Goal: Information Seeking & Learning: Get advice/opinions

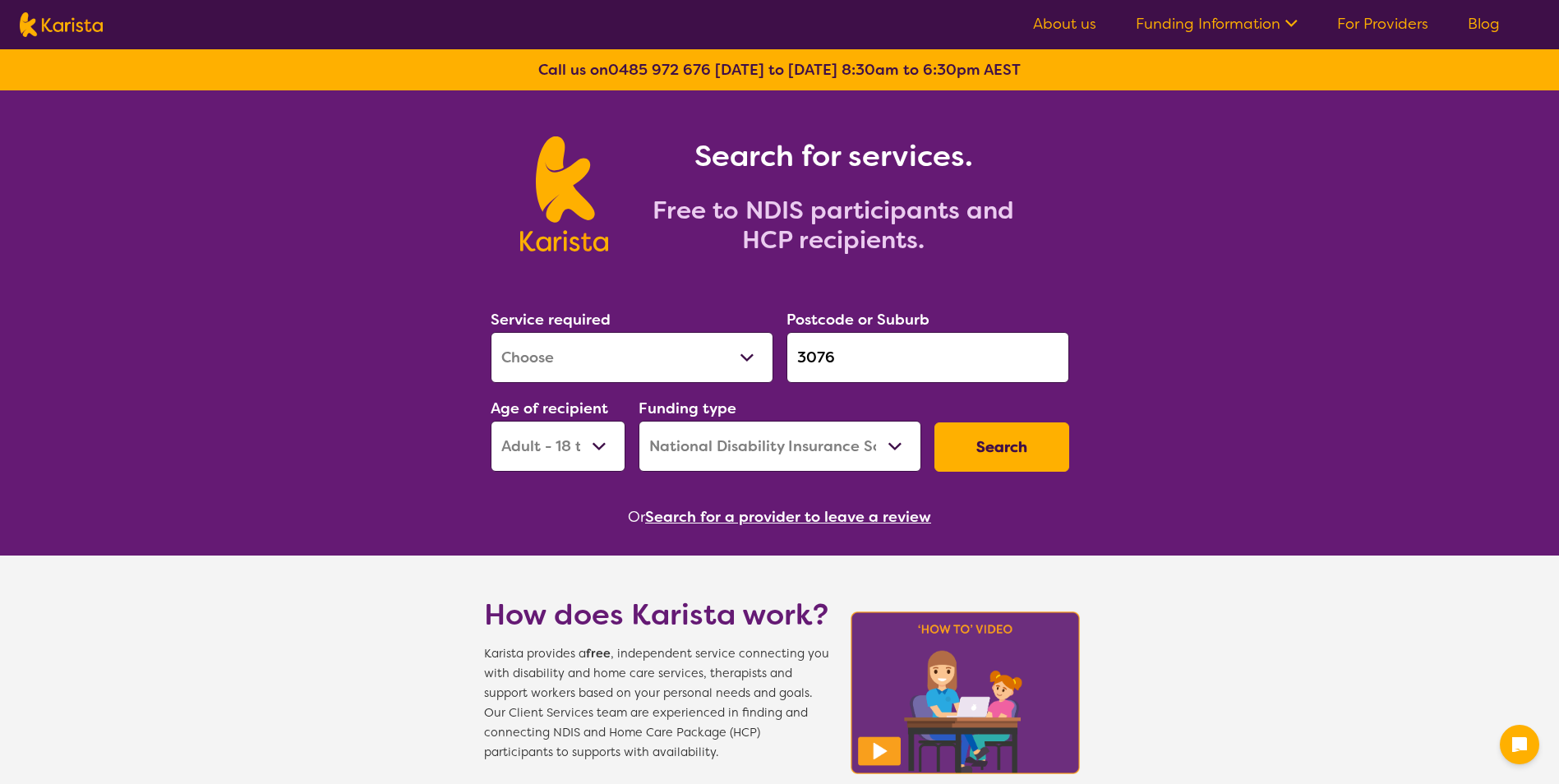
select select "[MEDICAL_DATA]"
select select "AD"
select select "NDIS"
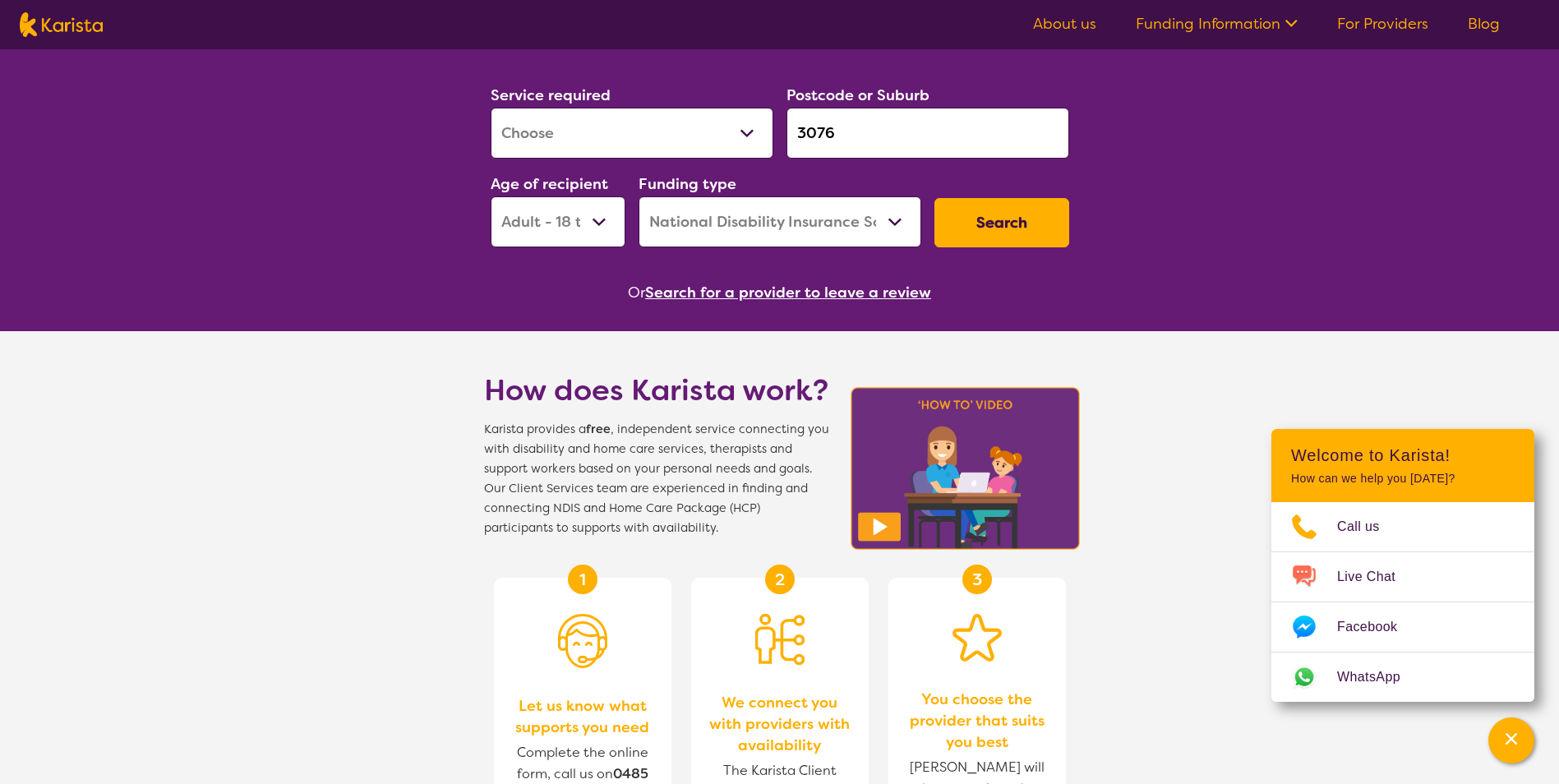
scroll to position [246, 0]
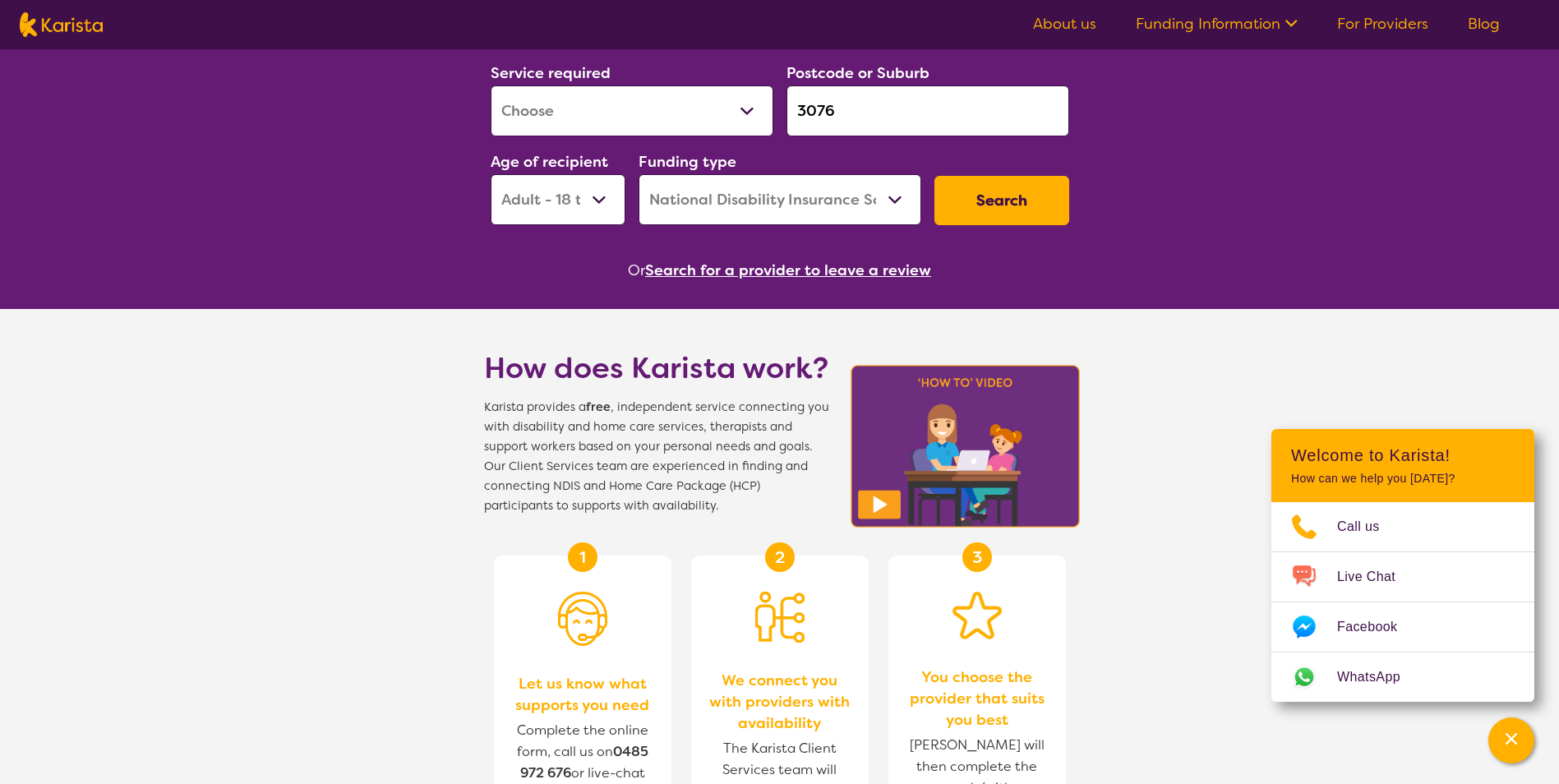
drag, startPoint x: 603, startPoint y: 122, endPoint x: 603, endPoint y: 132, distance: 10.0
click at [603, 122] on select "Allied Health Assistant Assessment (ADHD or Autism) Behaviour support Counselli…" at bounding box center [631, 111] width 283 height 51
select select "NDIS Support Coordination"
click at [490, 86] on select "Allied Health Assistant Assessment (ADHD or Autism) Behaviour support Counselli…" at bounding box center [631, 111] width 283 height 51
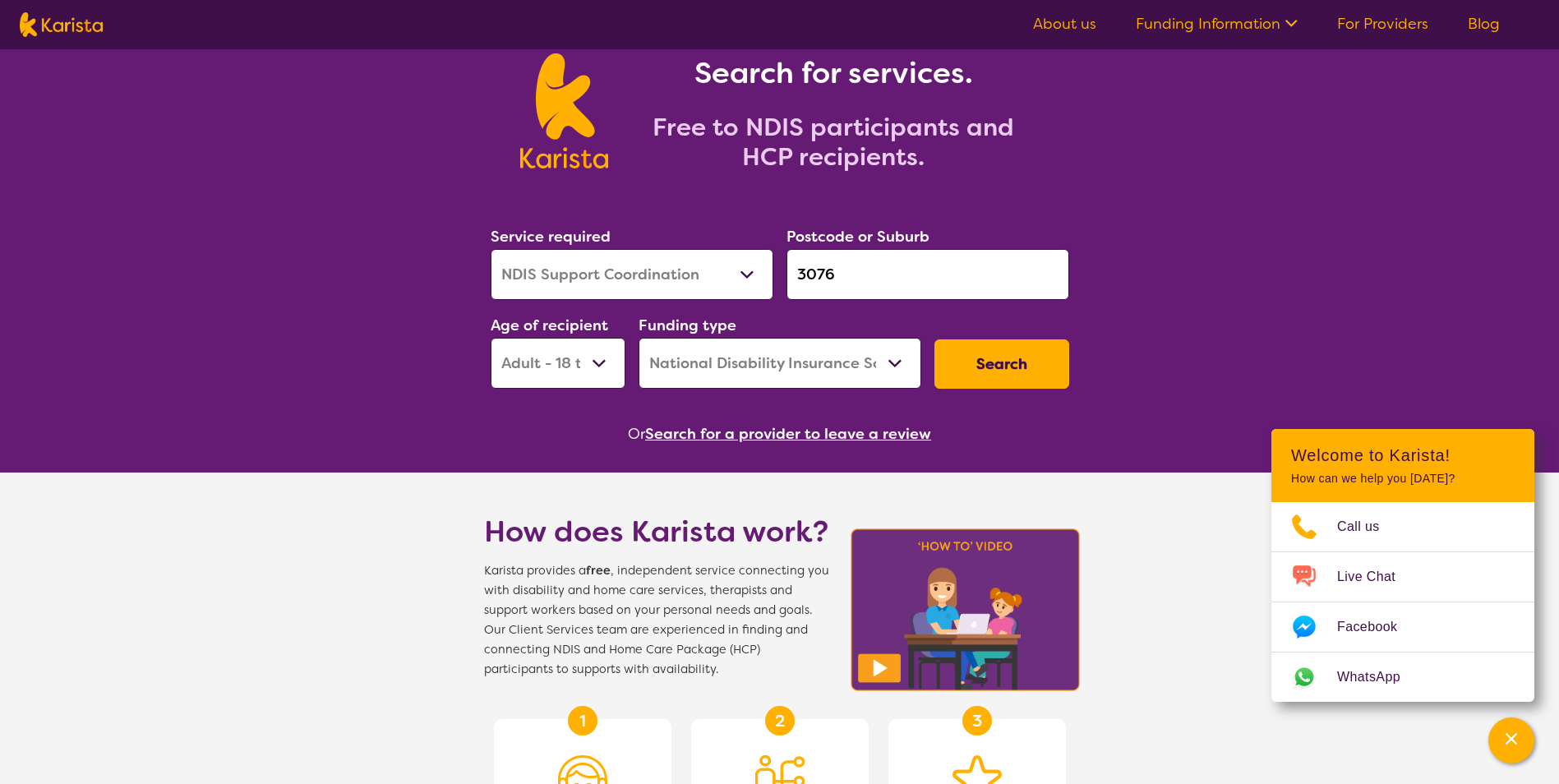
scroll to position [82, 0]
click at [929, 263] on input "3076" at bounding box center [927, 275] width 283 height 51
paste input "195"
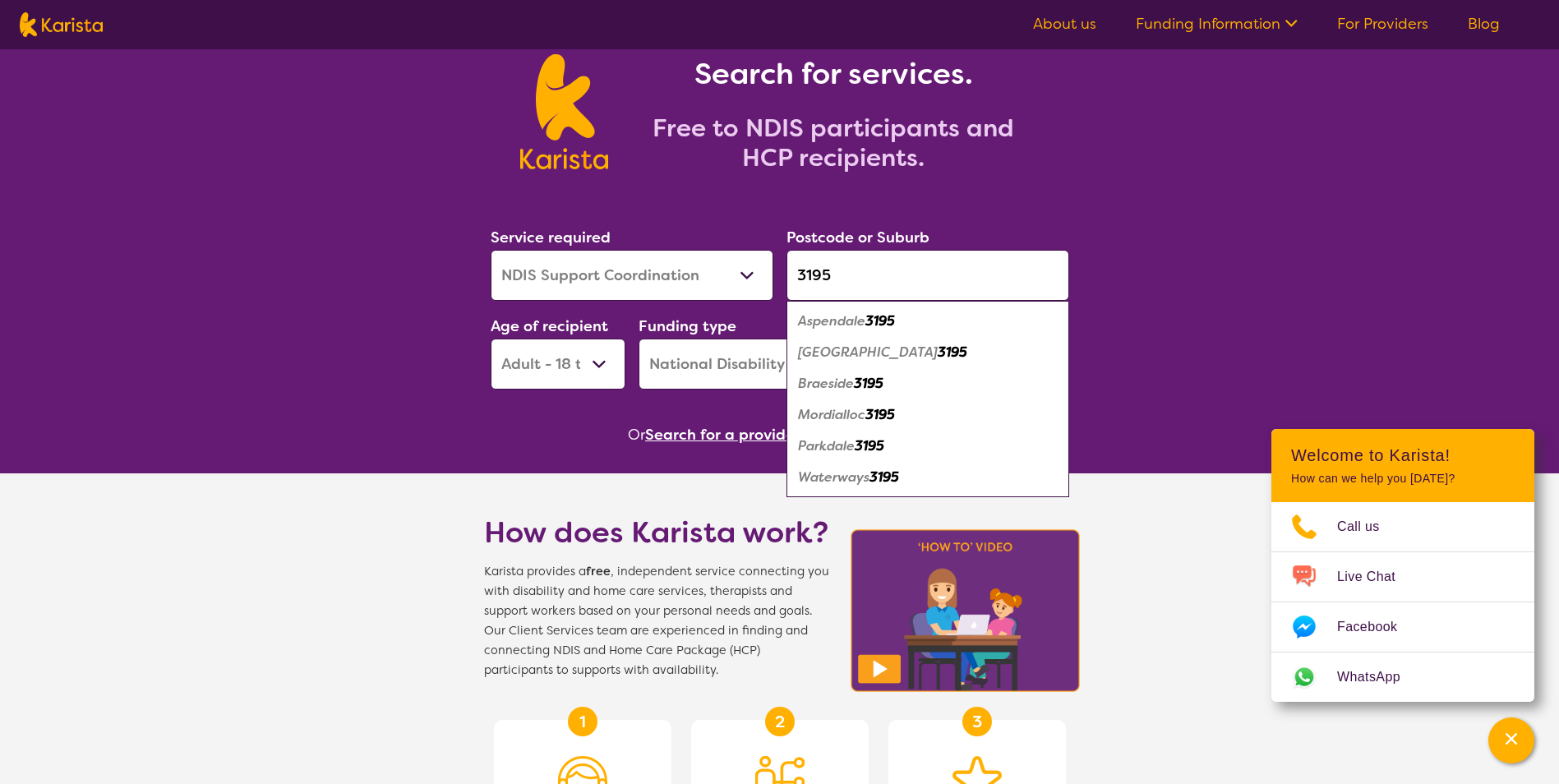
type input "3195"
click at [614, 411] on section "Service required Allied Health Assistant Assessment (ADHD or Autism) Behaviour …" at bounding box center [780, 313] width 631 height 268
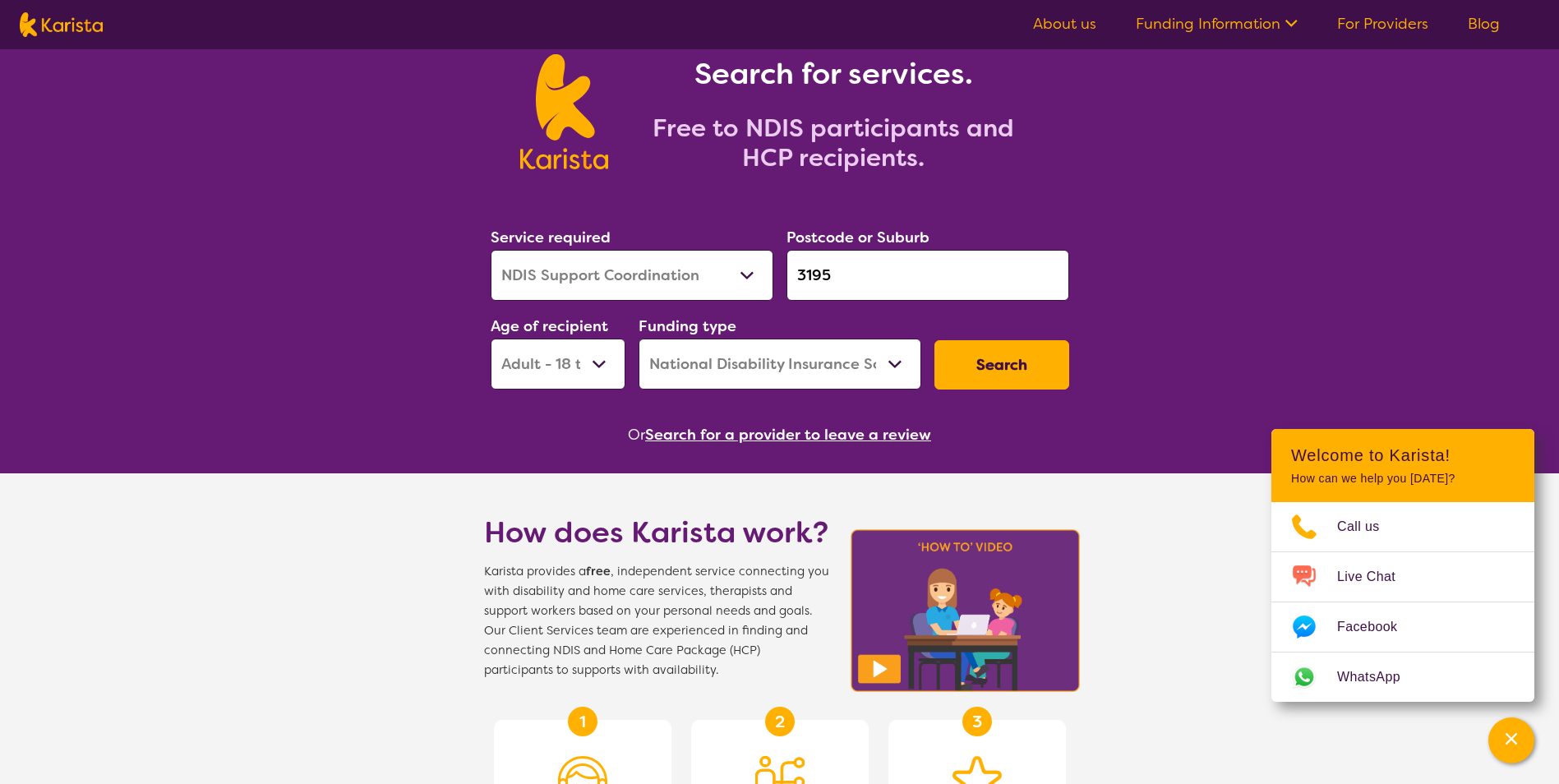
click at [1034, 372] on button "Search" at bounding box center [1001, 364] width 134 height 49
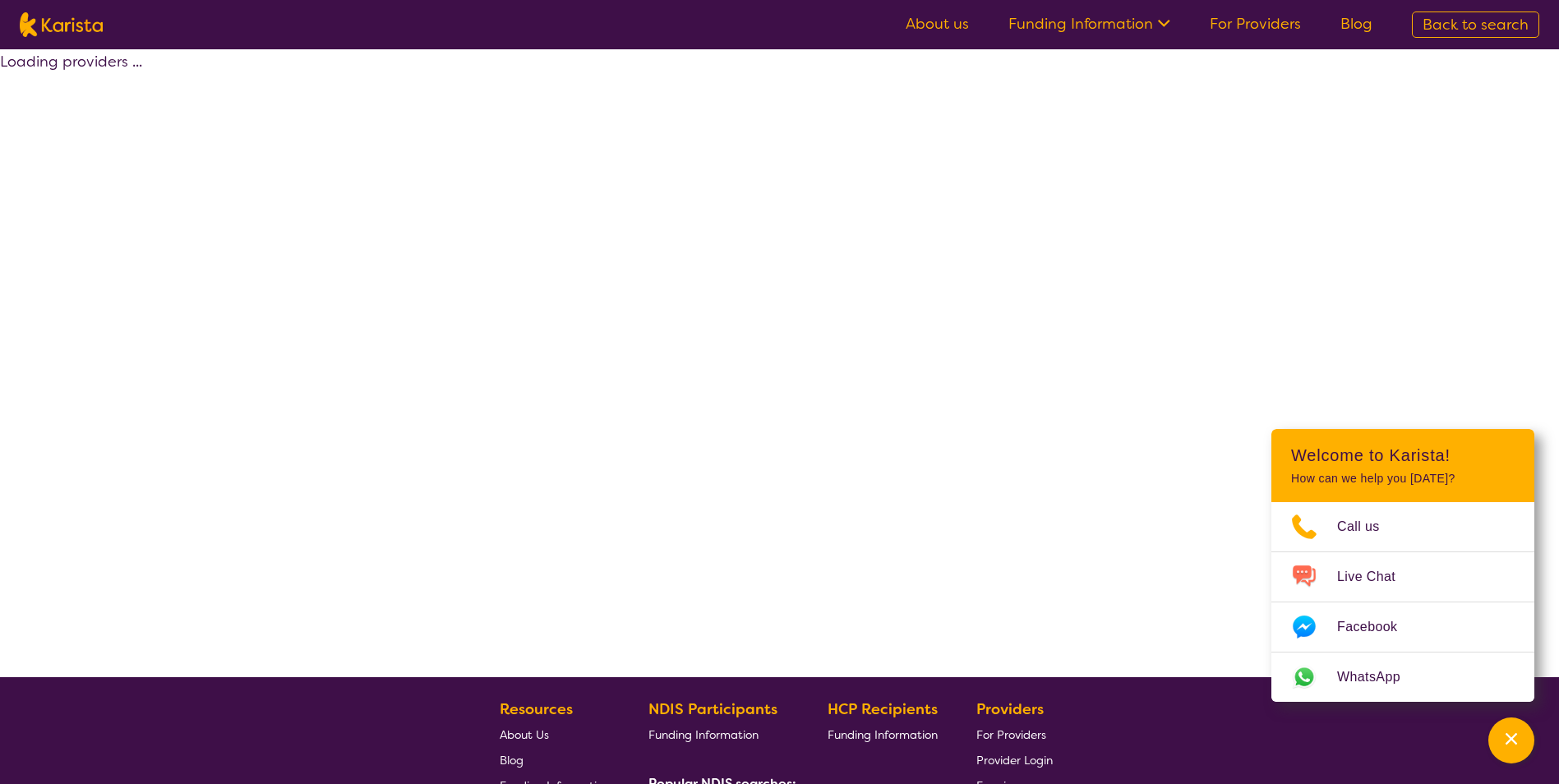
select select "by_score"
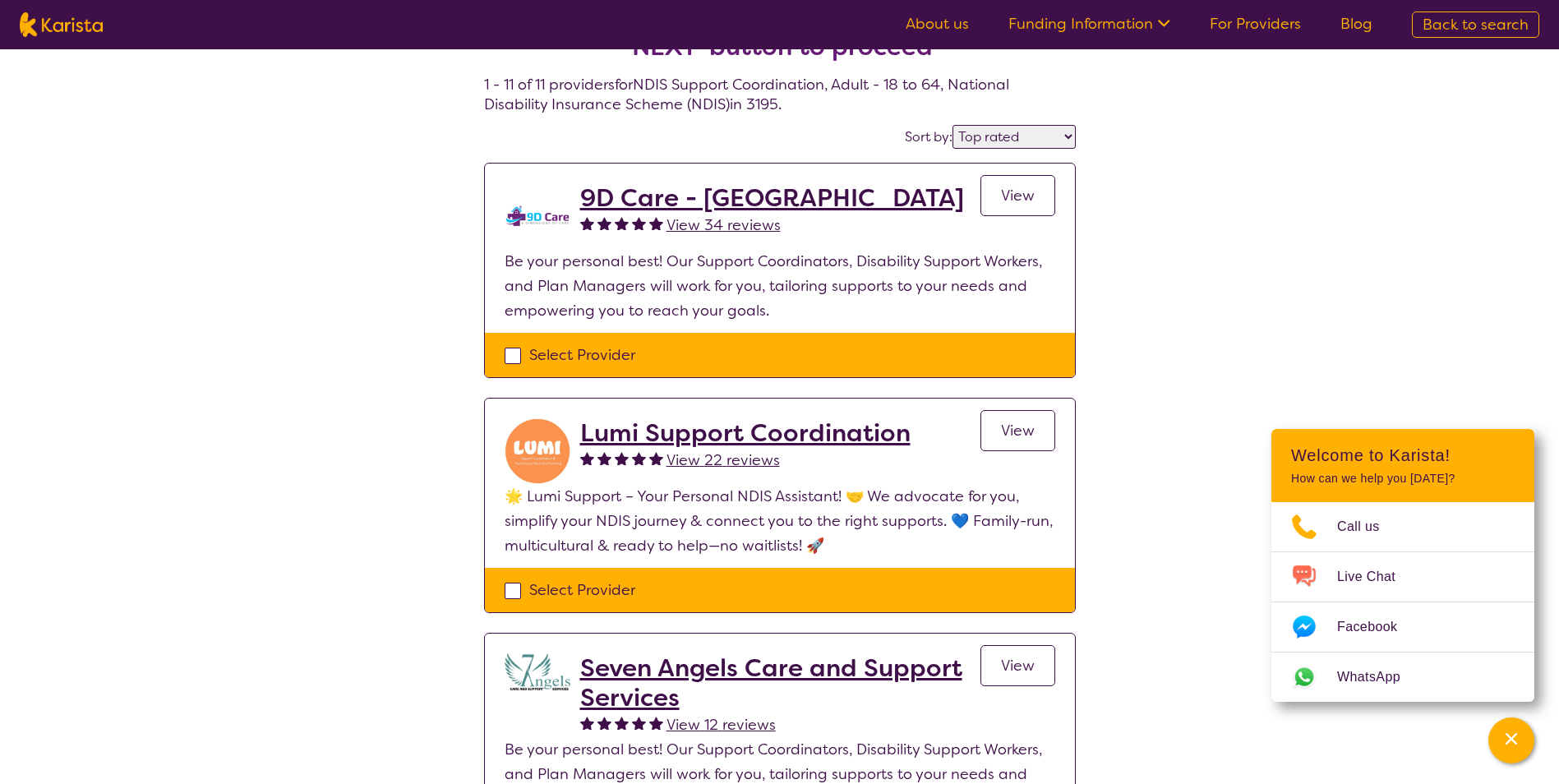
scroll to position [164, 0]
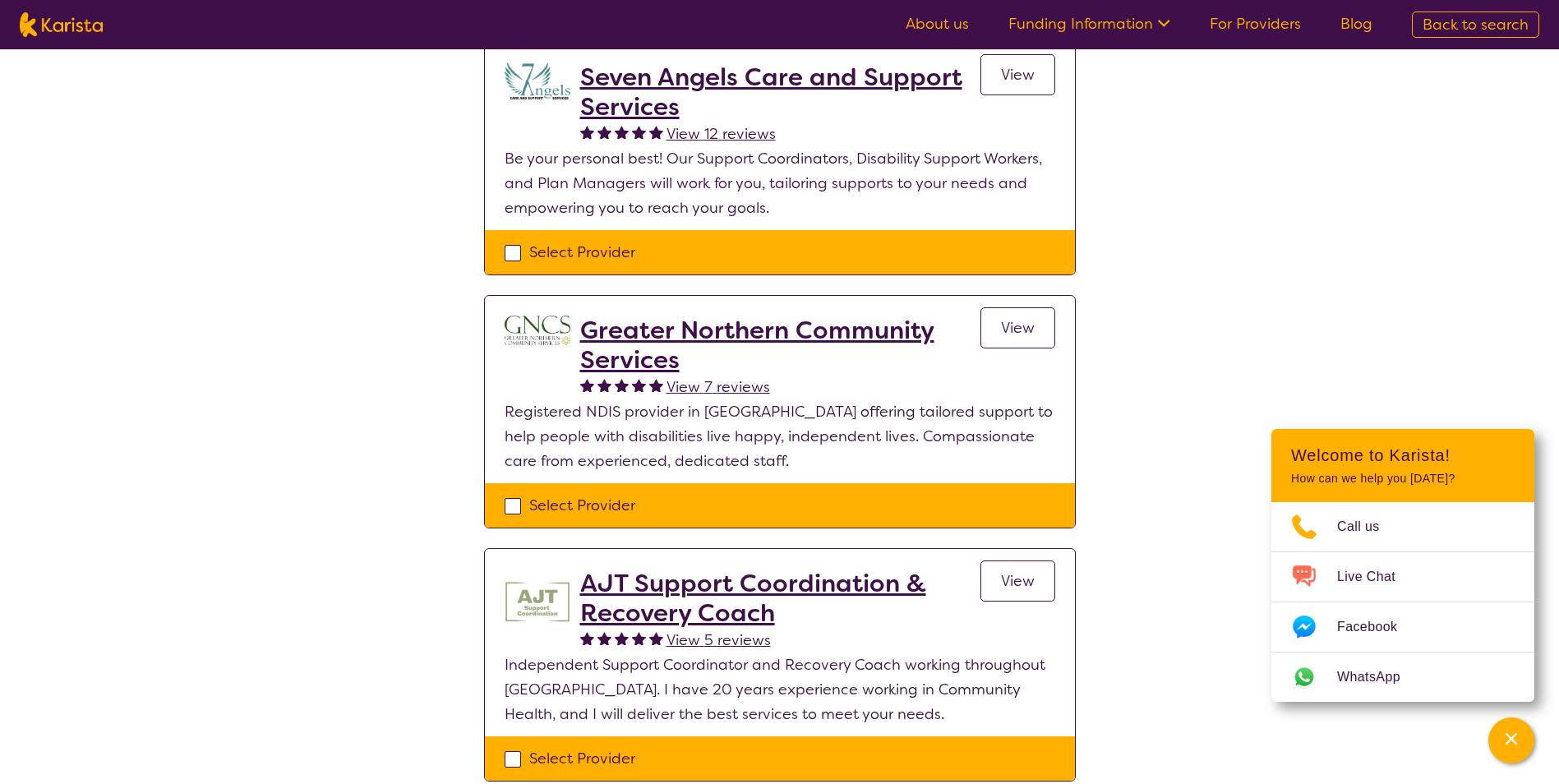
scroll to position [246, 0]
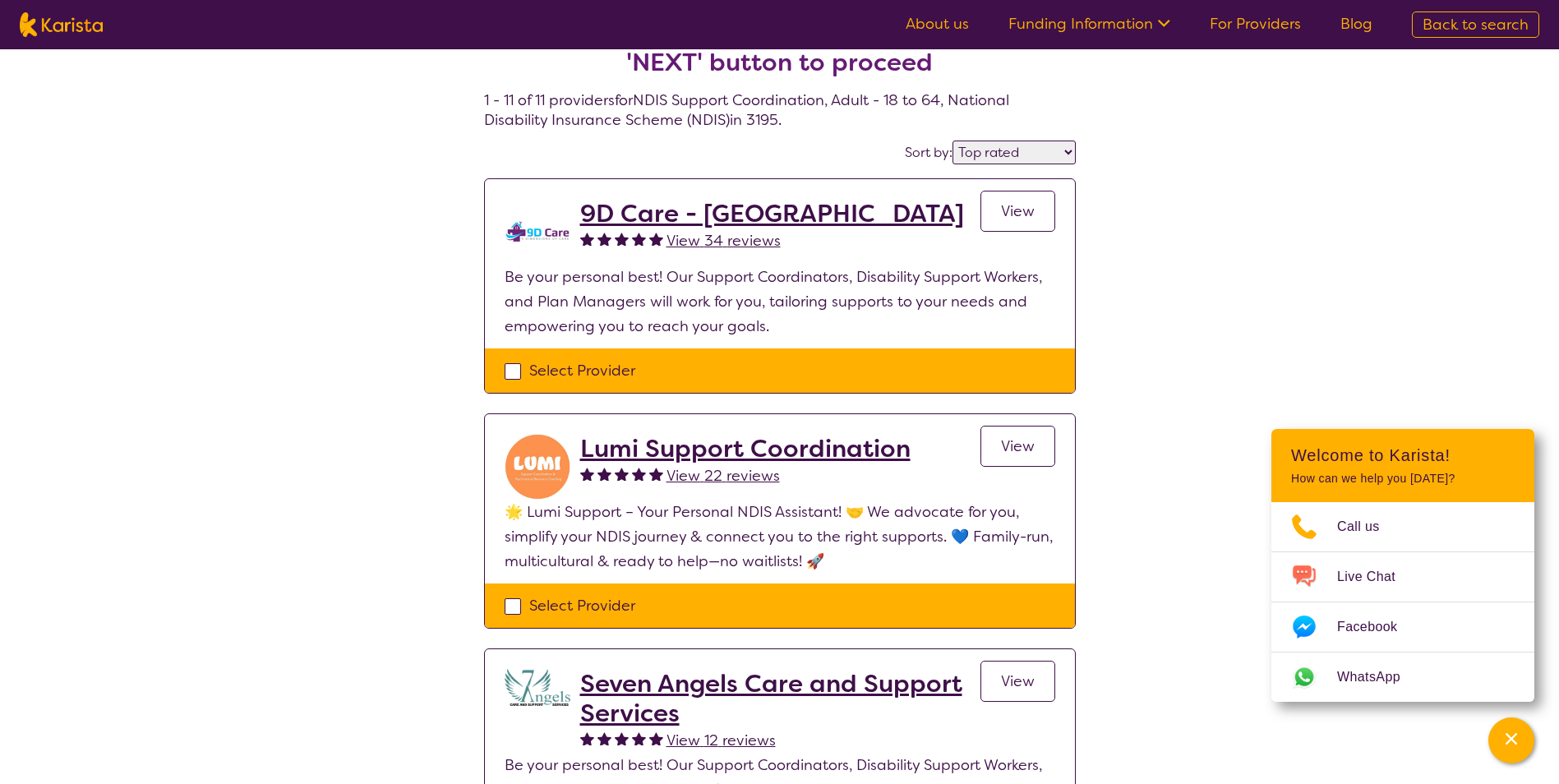
scroll to position [0, 0]
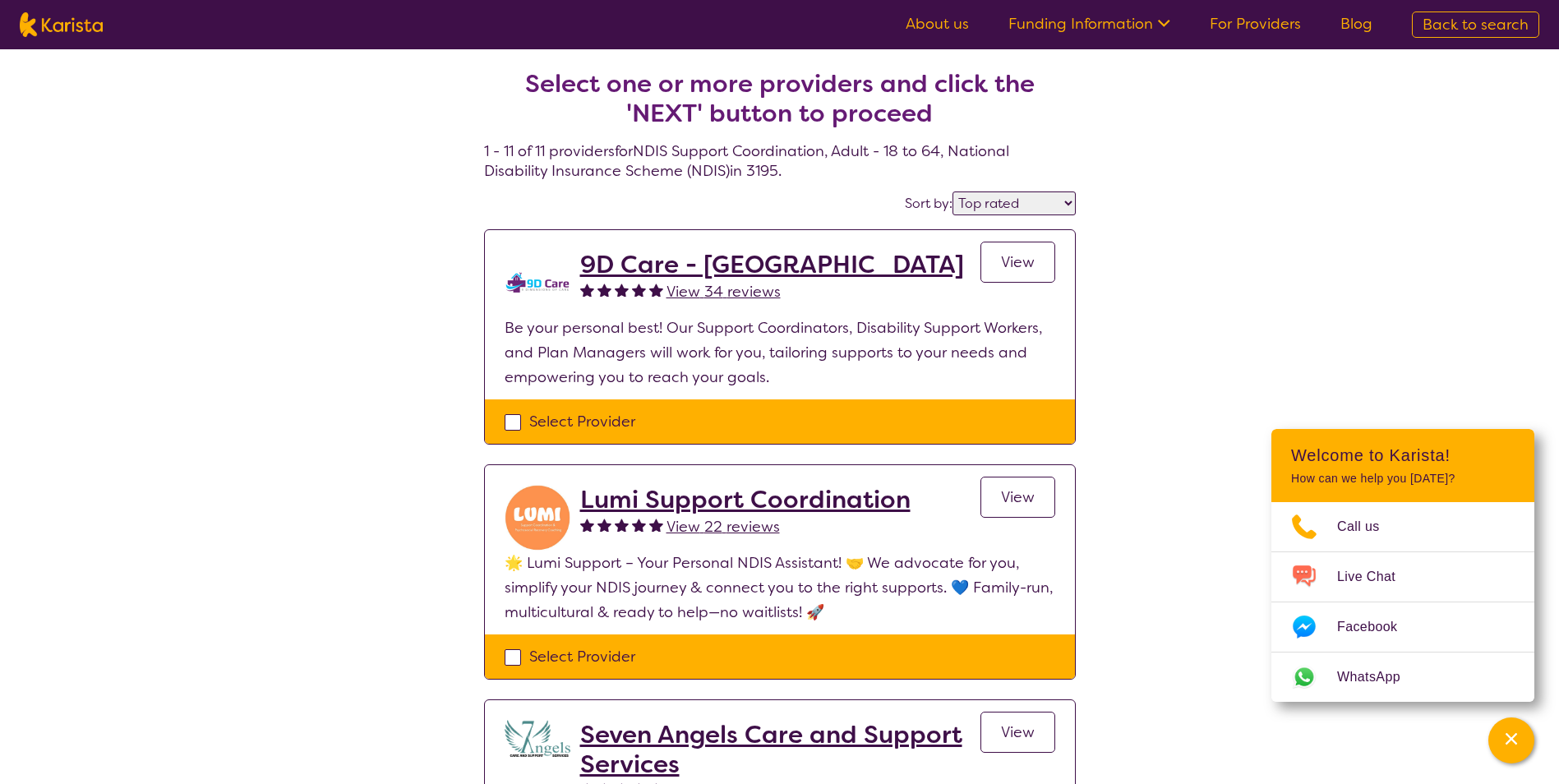
click at [675, 272] on h2 "9D Care - VIC" at bounding box center [772, 264] width 384 height 29
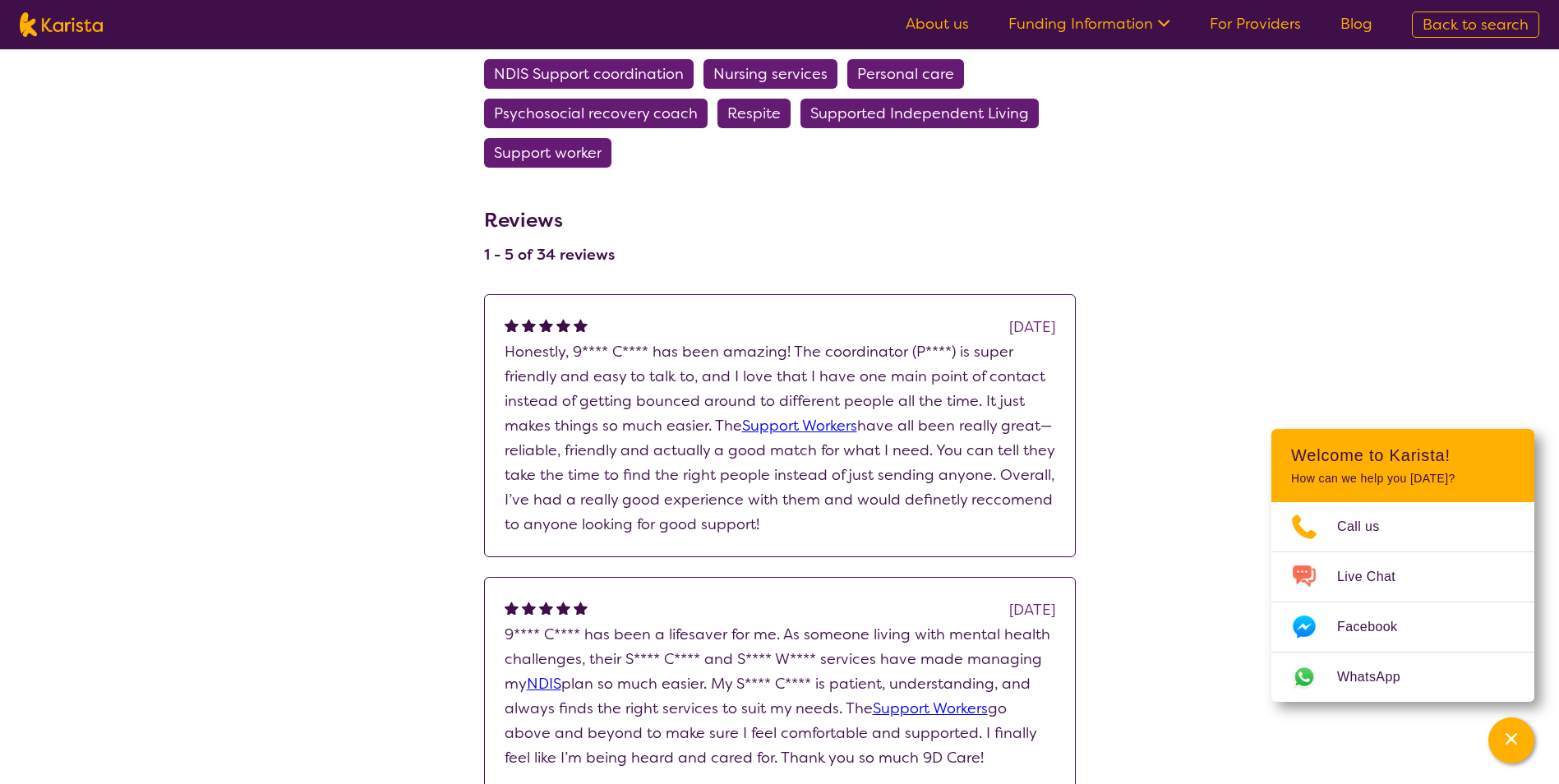
scroll to position [1150, 0]
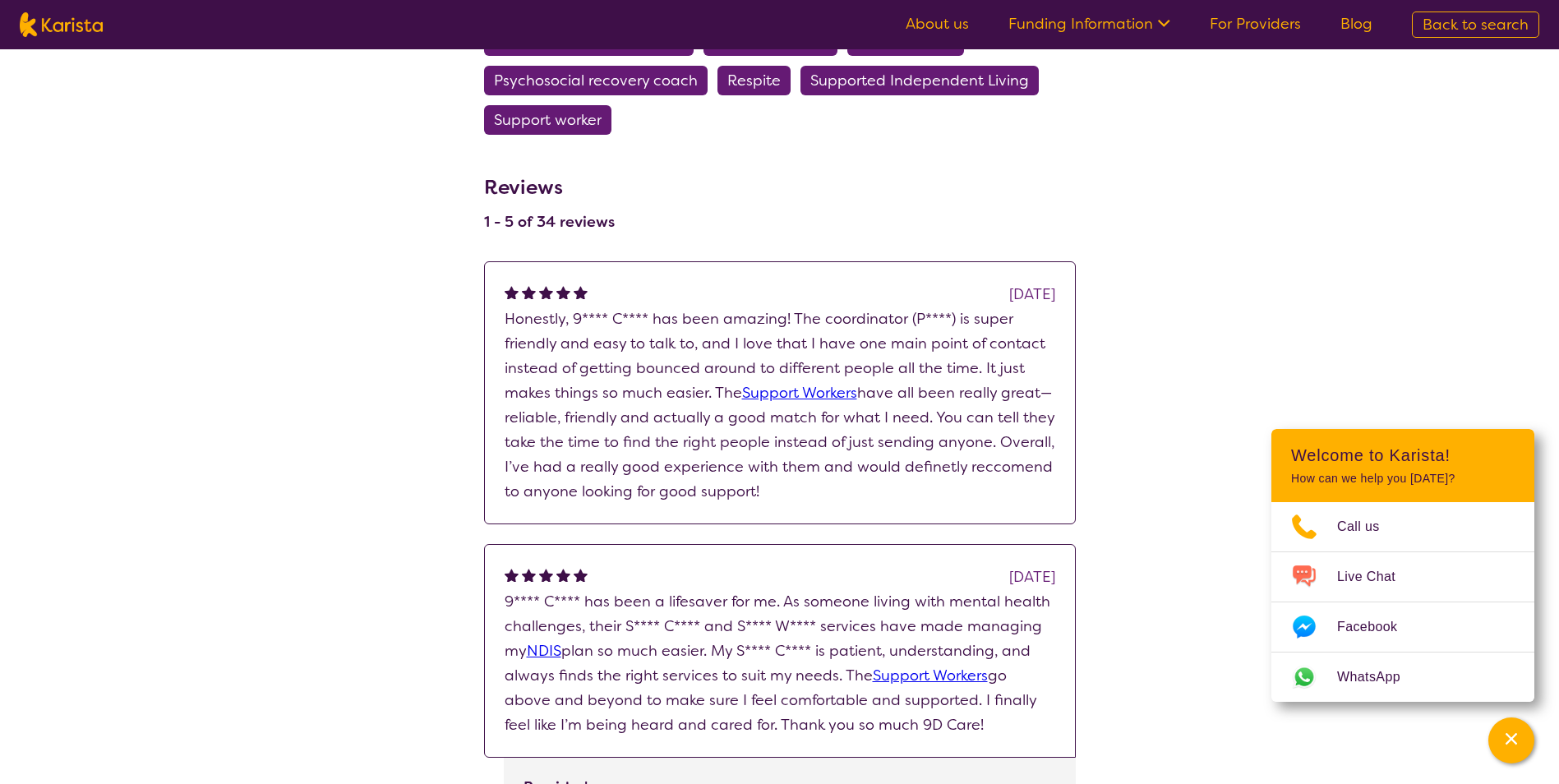
click at [998, 503] on p "Honestly, 9**** C**** has been amazing! The coordinator (P****) is super friend…" at bounding box center [780, 405] width 550 height 197
click at [1004, 503] on p "Honestly, 9**** C**** has been amazing! The coordinator (P****) is super friend…" at bounding box center [780, 405] width 550 height 197
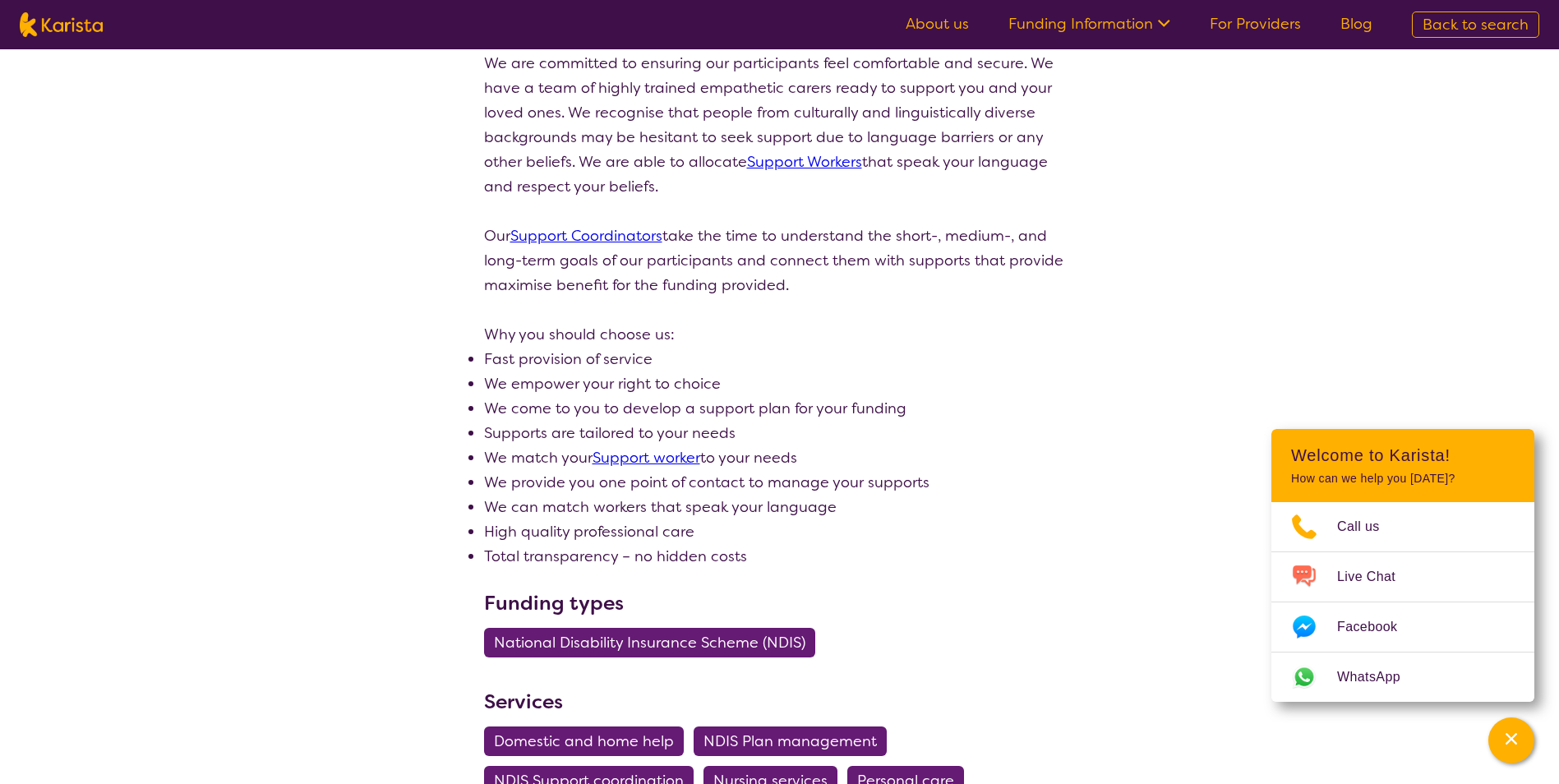
scroll to position [0, 0]
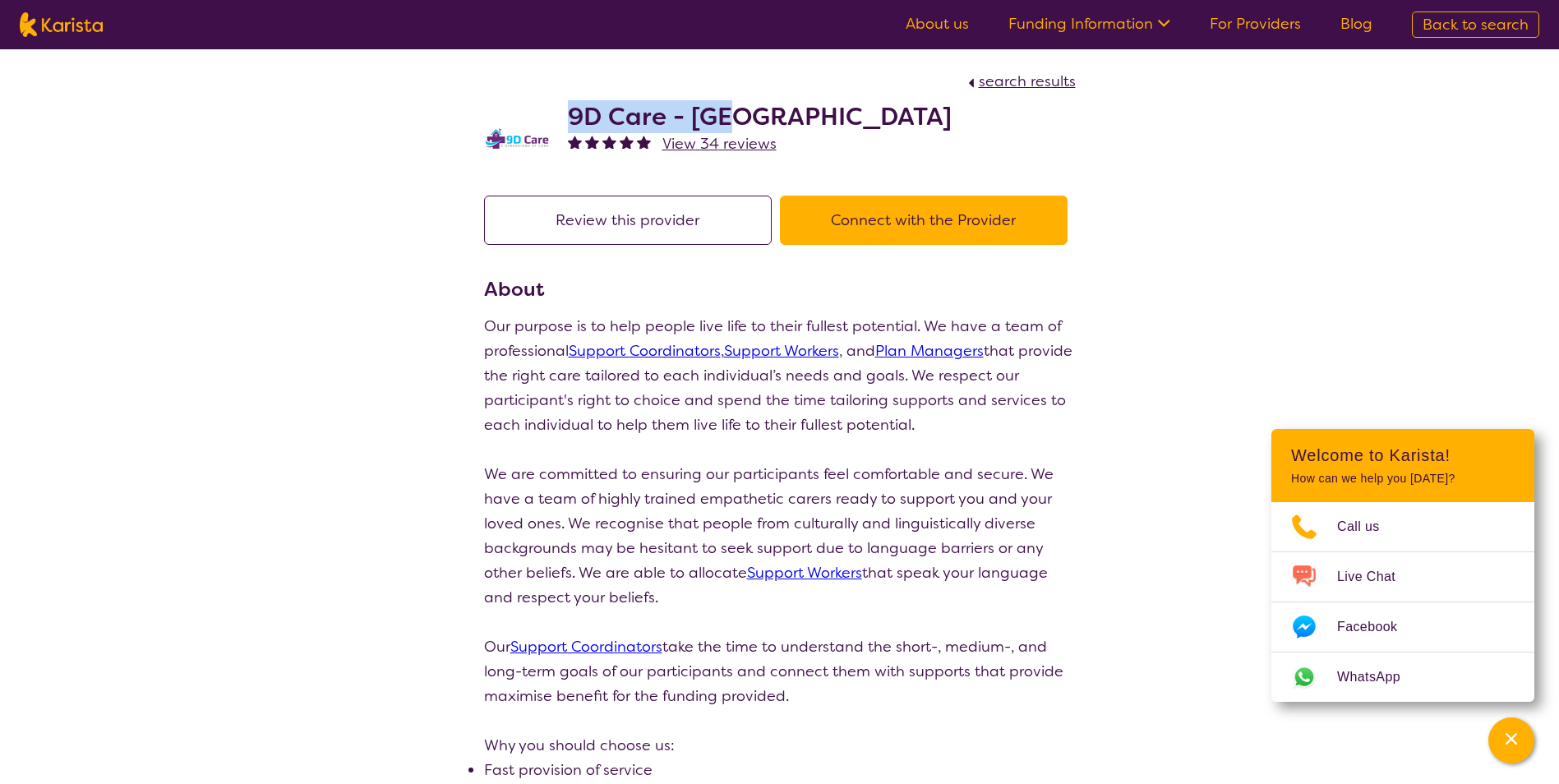
drag, startPoint x: 610, startPoint y: 116, endPoint x: 725, endPoint y: 121, distance: 115.1
click at [729, 122] on h2 "9D Care - VIC" at bounding box center [760, 115] width 384 height 29
copy h2 "9D Care - VIC"
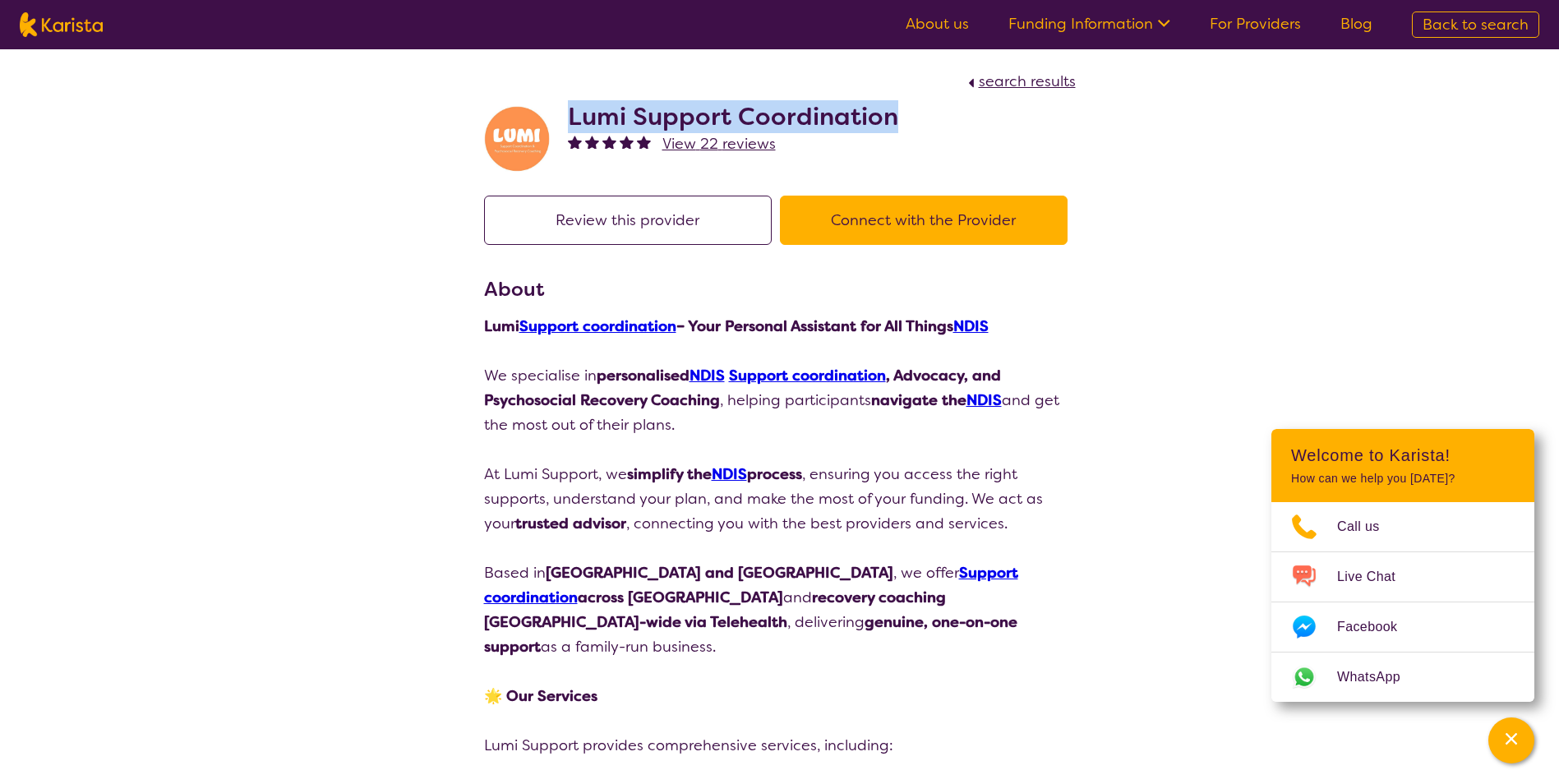
drag, startPoint x: 572, startPoint y: 115, endPoint x: 946, endPoint y: 108, distance: 374.1
click at [946, 108] on div "Lumi Support Coordination View 22 reviews" at bounding box center [780, 134] width 592 height 82
copy h2 "Lumi Support Coordination"
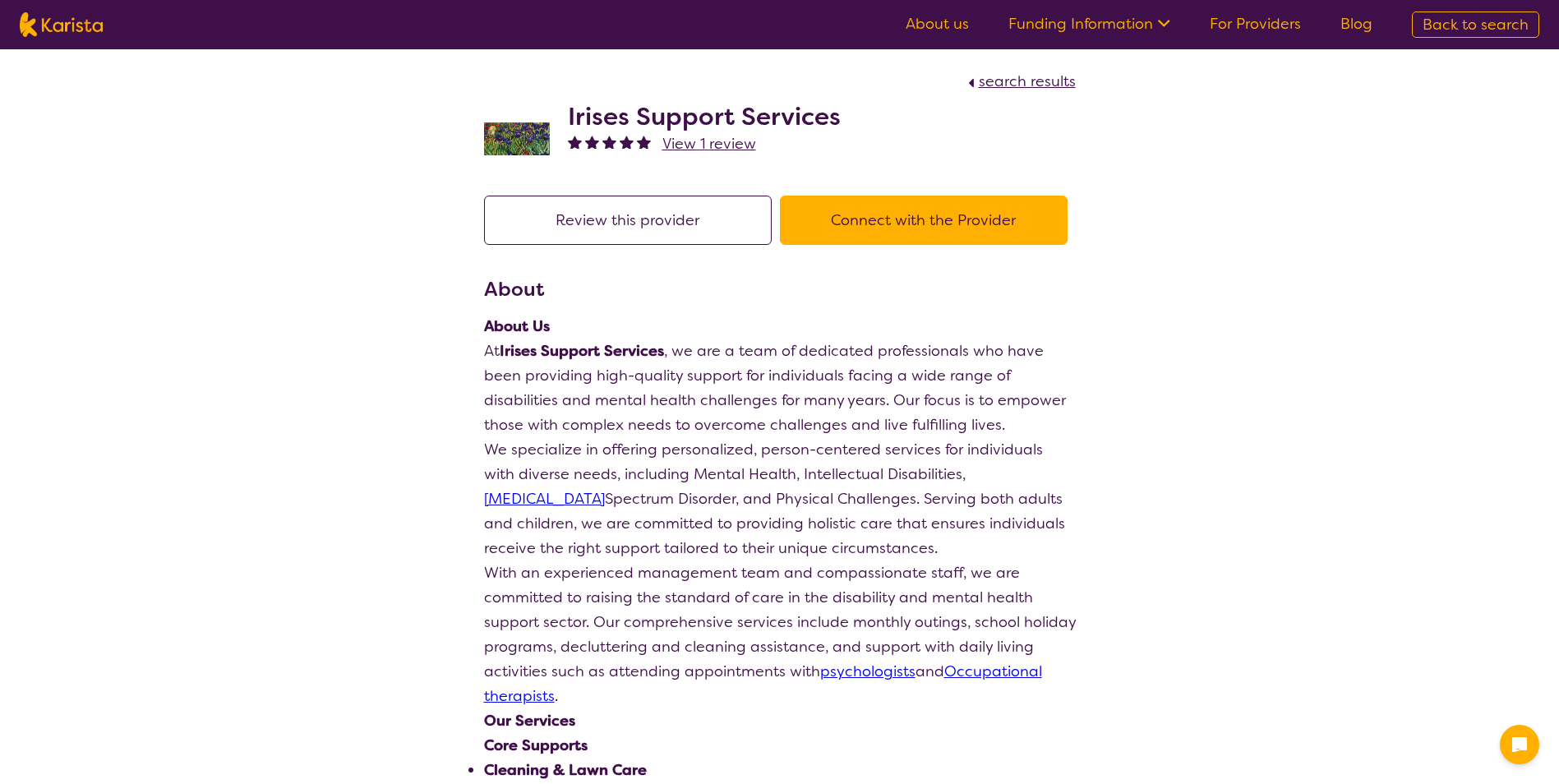
click at [687, 150] on span "View 1 review" at bounding box center [709, 144] width 94 height 20
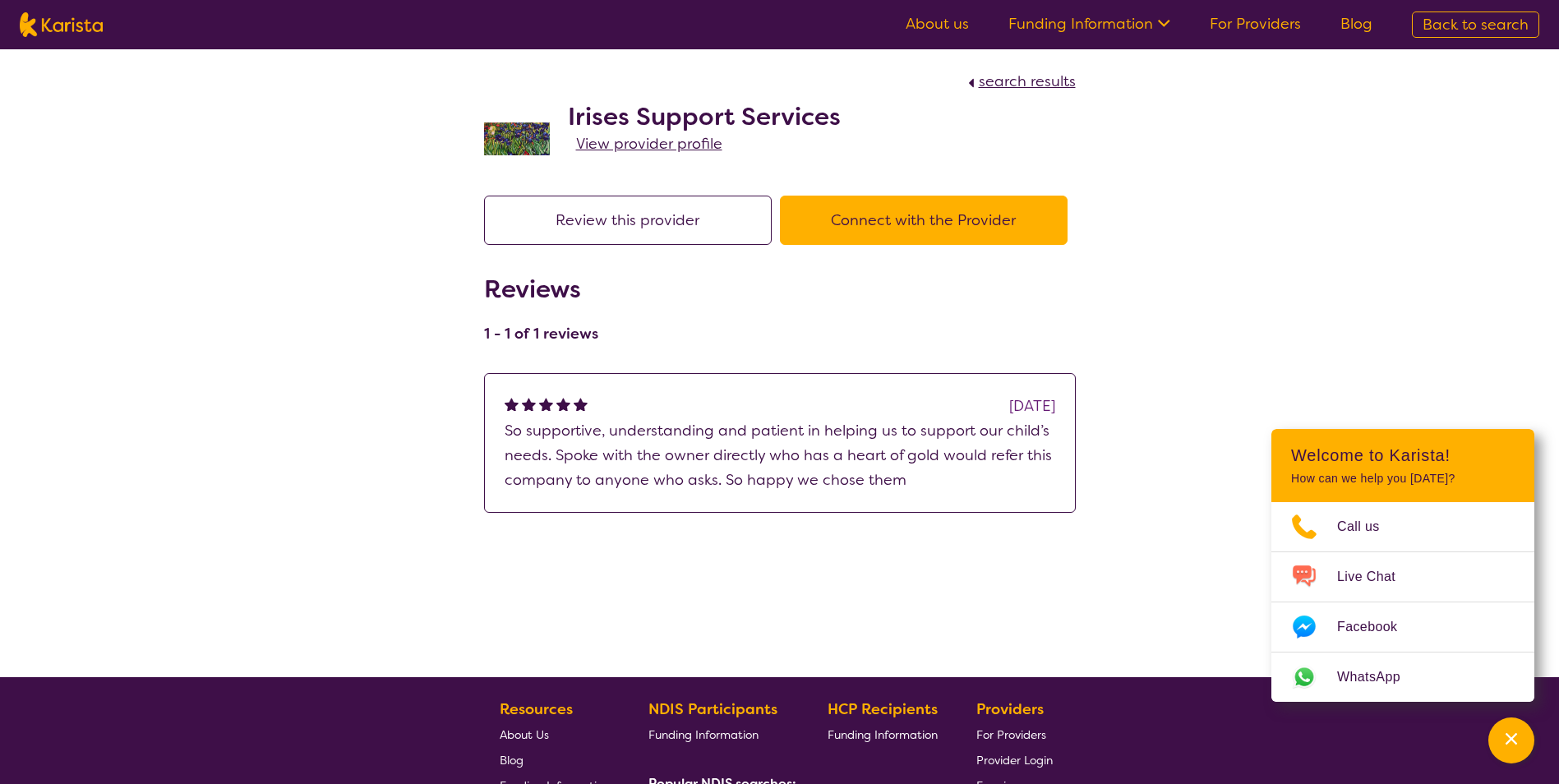
click at [975, 266] on div "Review this provider Connect with the Provider" at bounding box center [780, 235] width 592 height 79
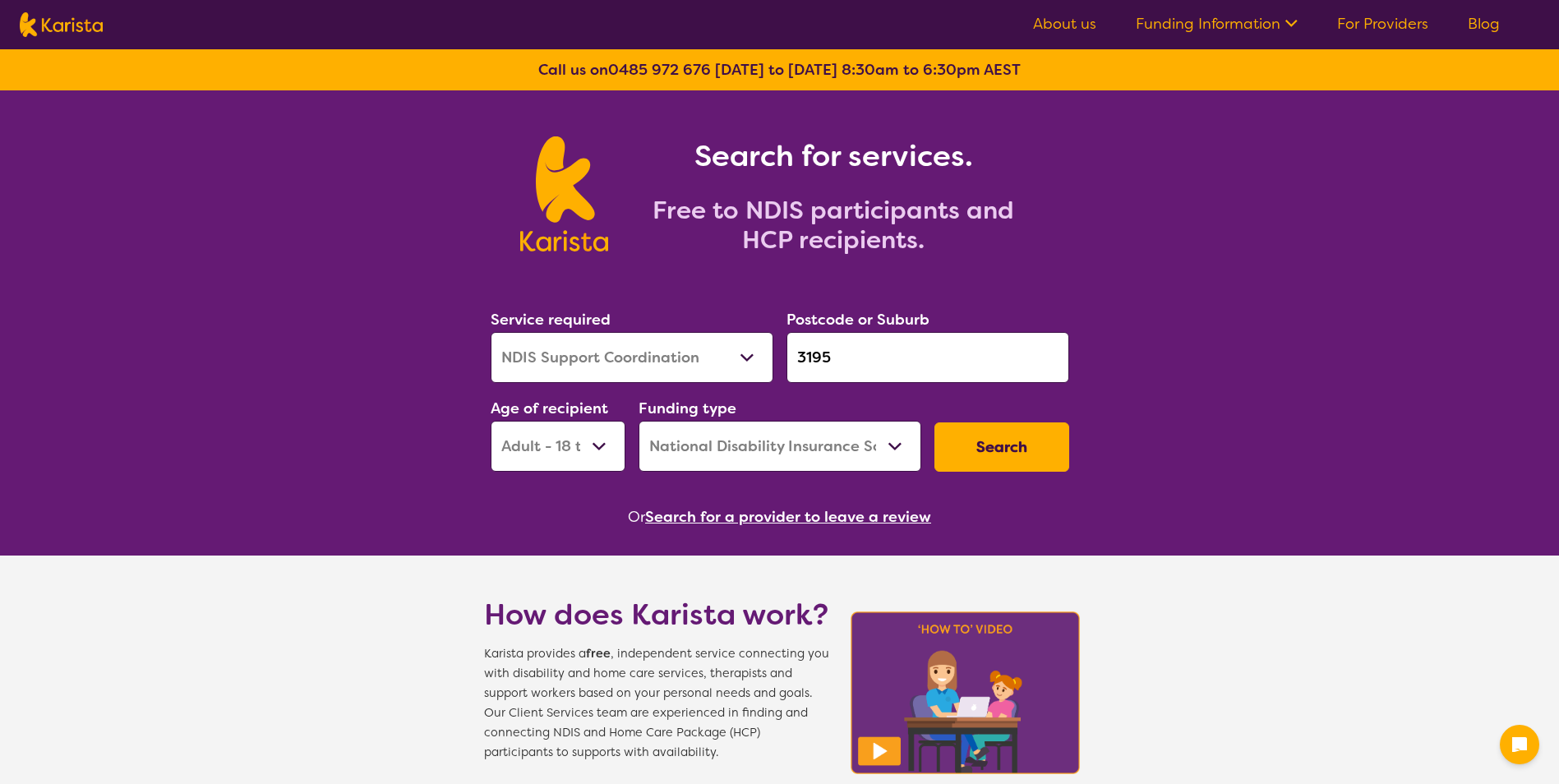
select select "NDIS Support Coordination"
select select "AD"
select select "NDIS"
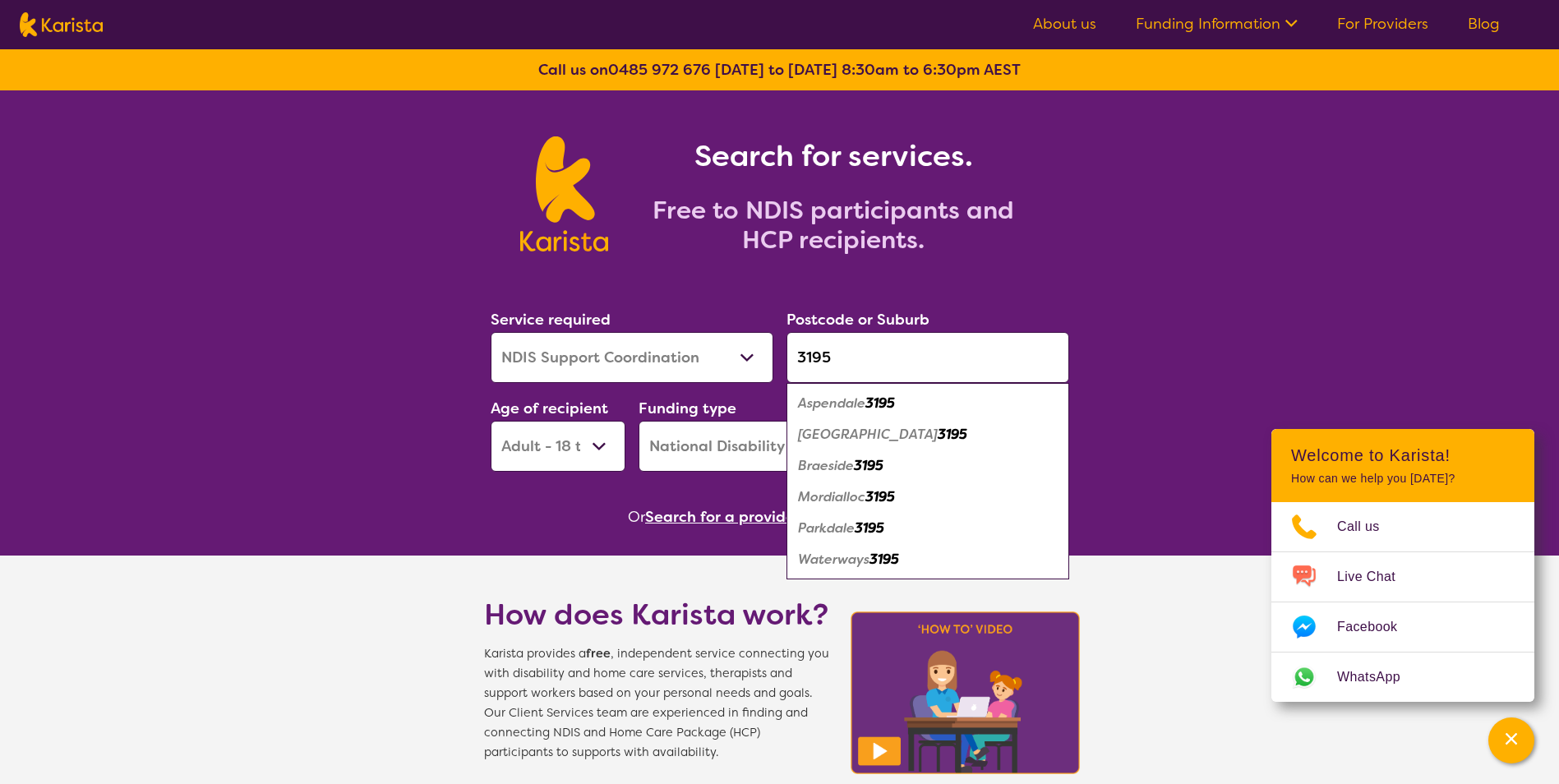
click at [858, 362] on input "3195" at bounding box center [927, 357] width 283 height 51
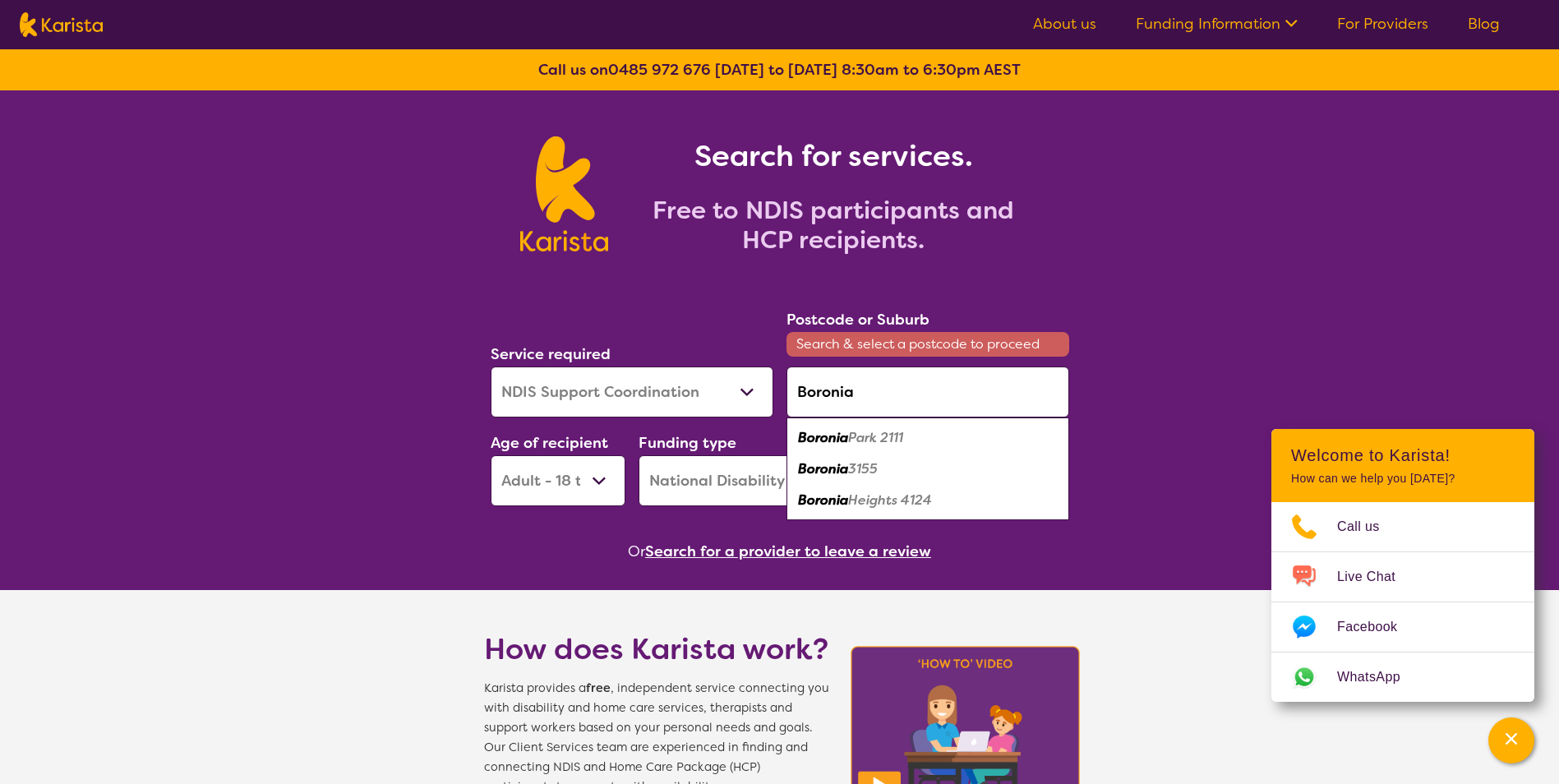
click at [893, 465] on div "Boronia 3155" at bounding box center [927, 469] width 266 height 31
type input "3155"
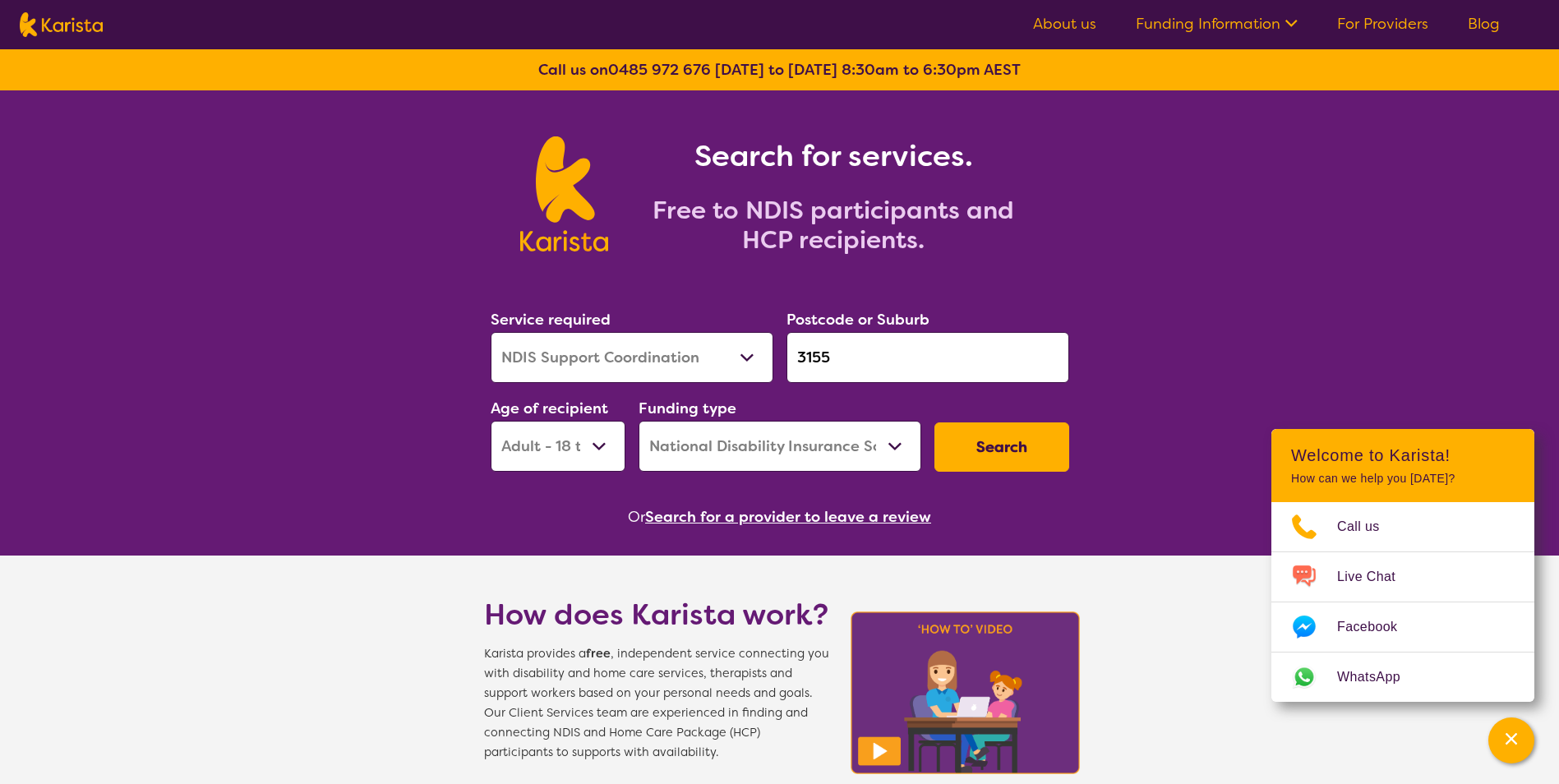
click at [956, 457] on button "Search" at bounding box center [1001, 447] width 134 height 49
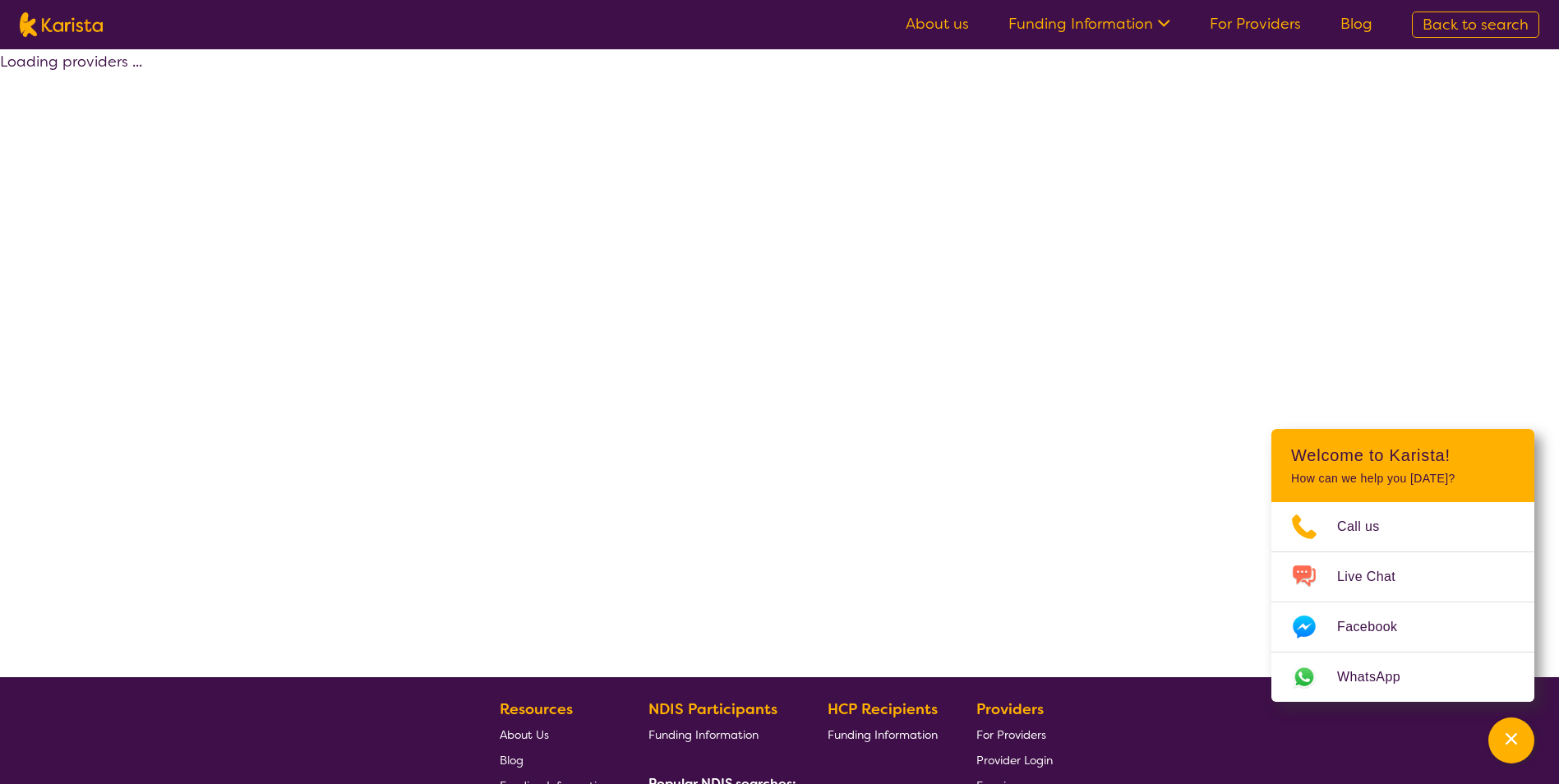
select select "by_score"
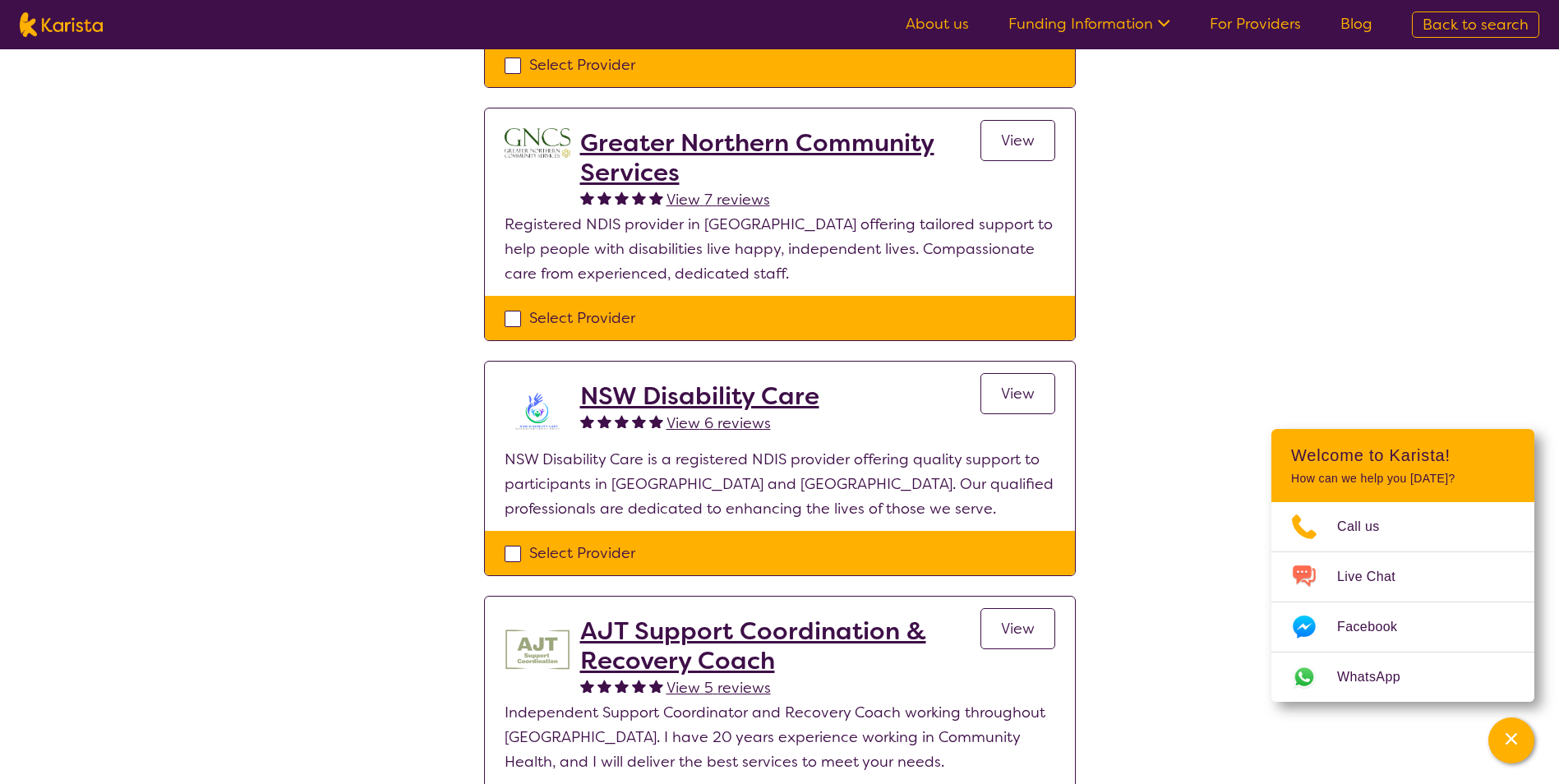
scroll to position [903, 0]
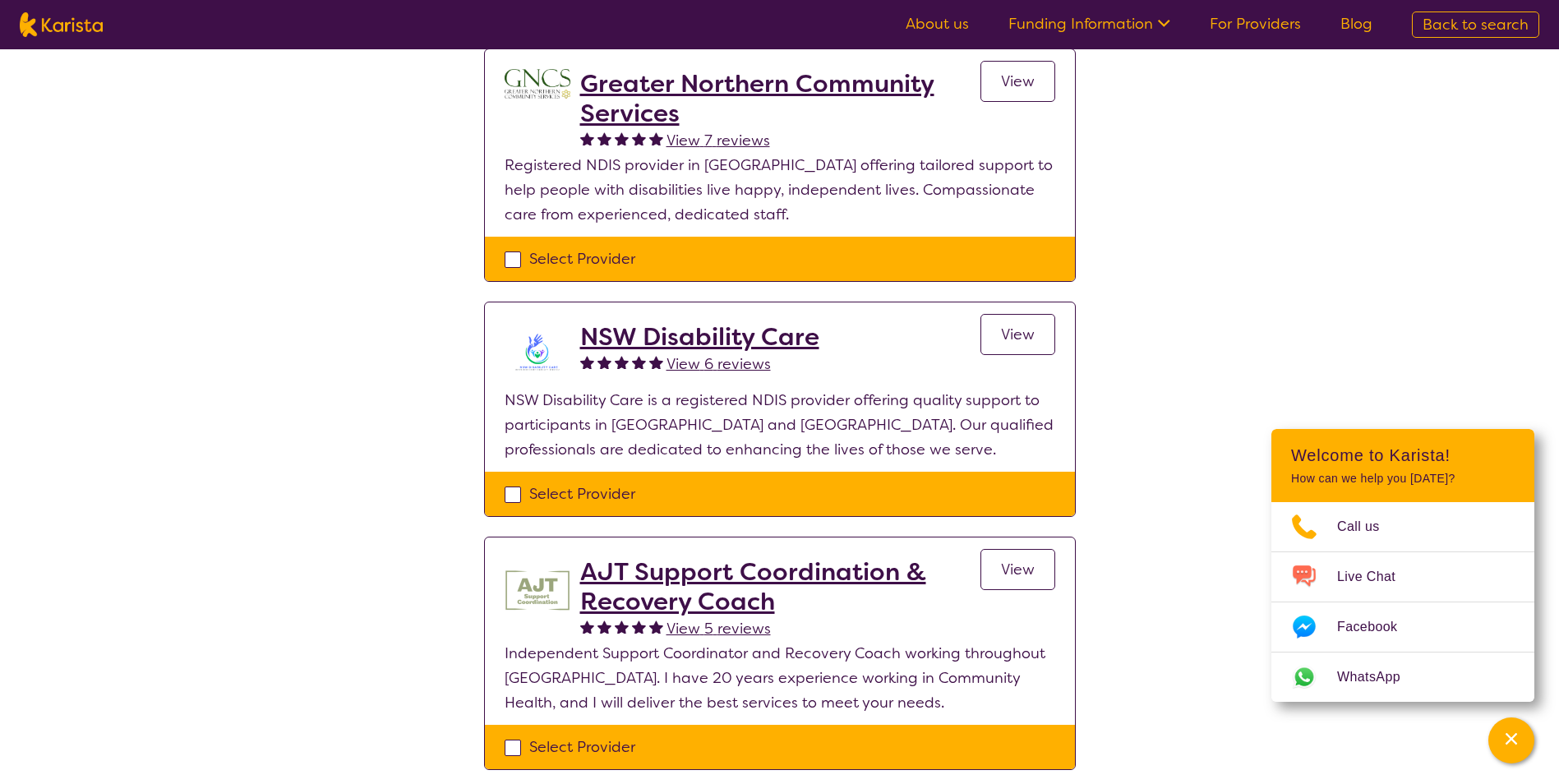
click at [275, 449] on div "Select one or more providers and click the 'NEXT' button to proceed 1 - 11 of 1…" at bounding box center [780, 581] width 1559 height 2871
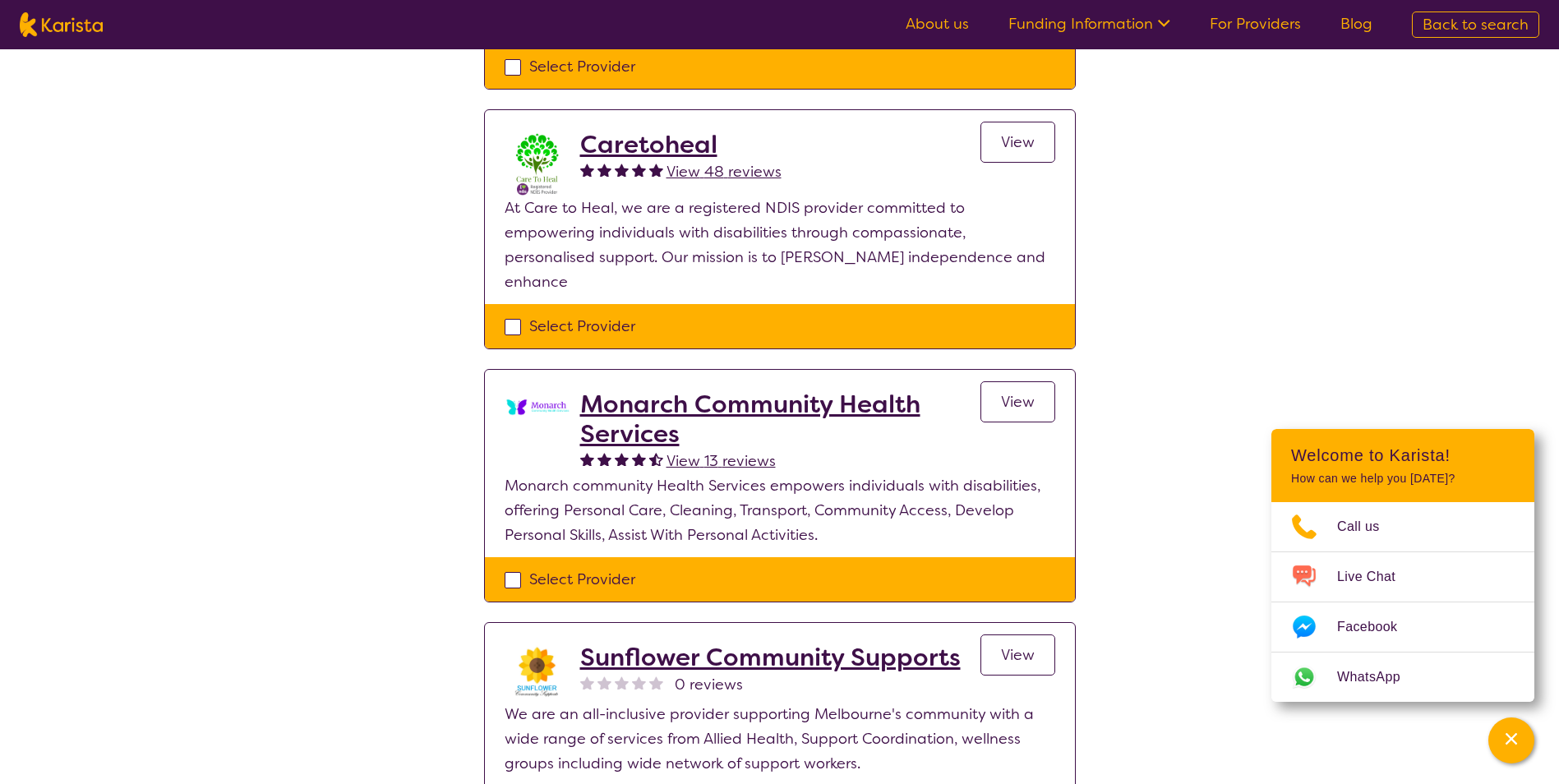
scroll to position [1972, 0]
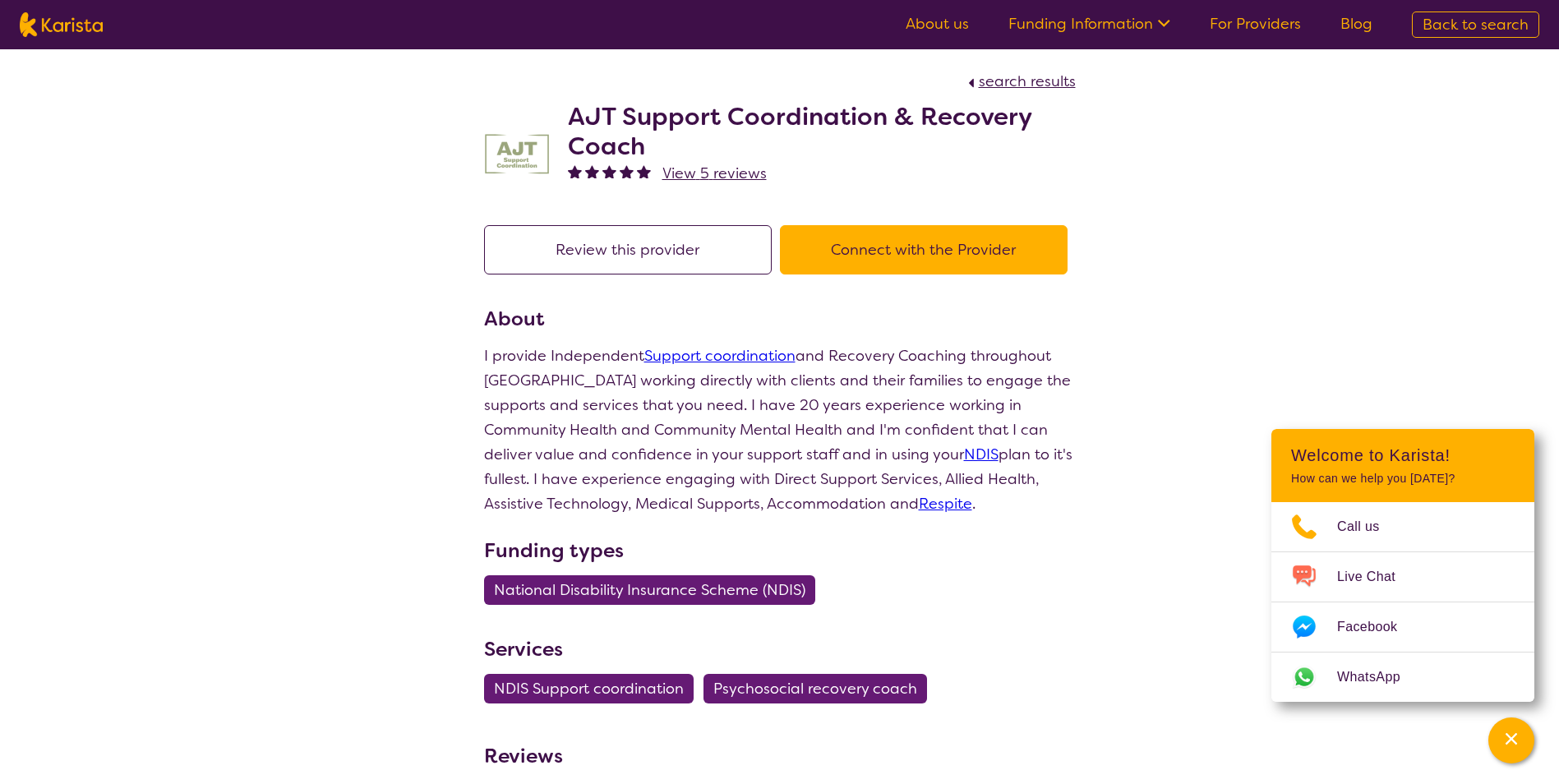
click at [754, 180] on span "View 5 reviews" at bounding box center [714, 173] width 104 height 20
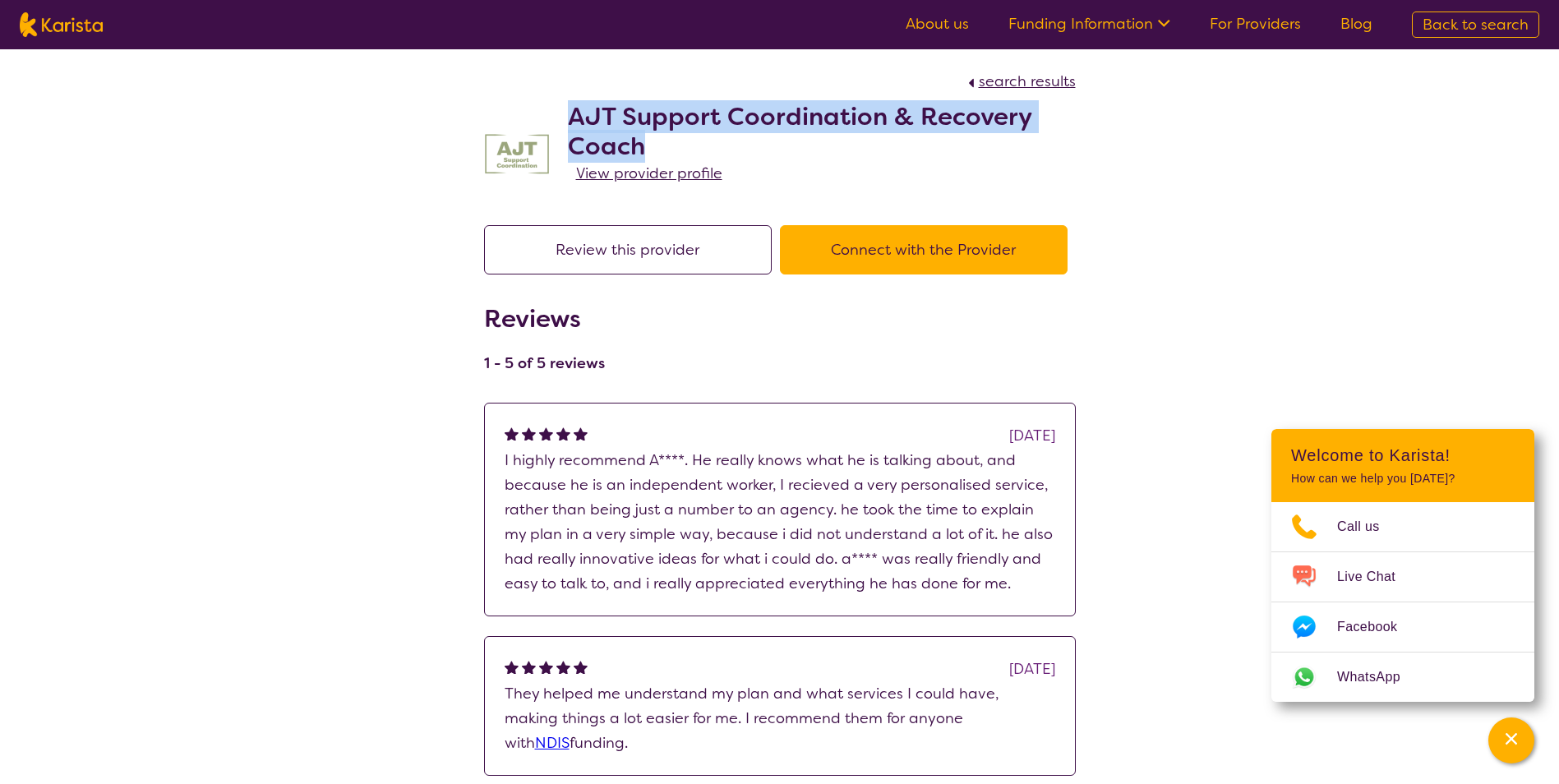
drag, startPoint x: 570, startPoint y: 114, endPoint x: 656, endPoint y: 143, distance: 90.8
click at [656, 143] on h2 "AJT Support Coordination & Recovery Coach" at bounding box center [822, 131] width 508 height 59
copy h2 "AJT Support Coordination & Recovery Coach"
click at [780, 274] on button "Connect with the Provider" at bounding box center [923, 250] width 287 height 49
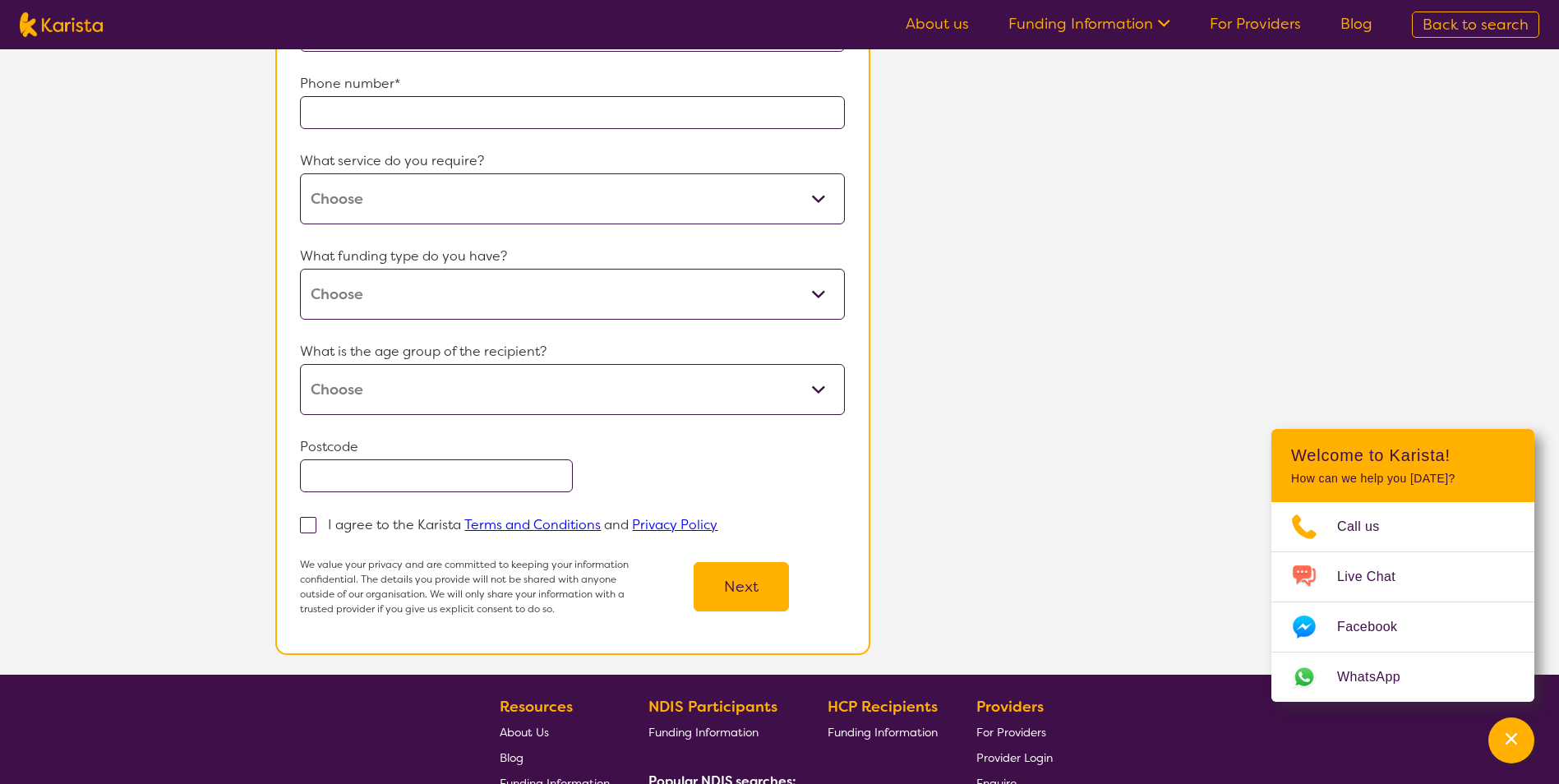
scroll to position [246, 0]
